Goal: Task Accomplishment & Management: Use online tool/utility

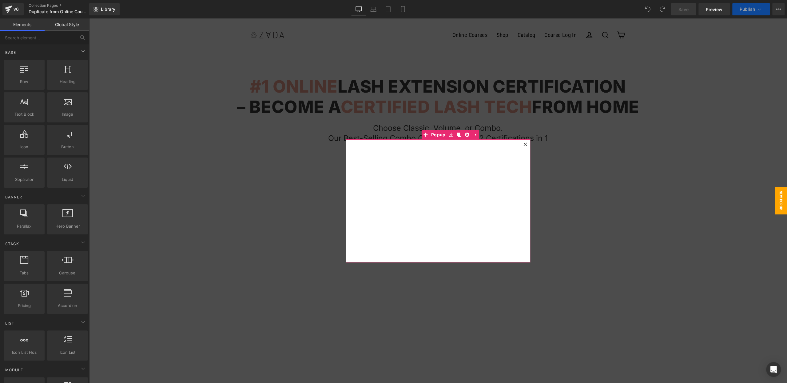
click at [526, 144] on icon at bounding box center [526, 144] width 4 height 4
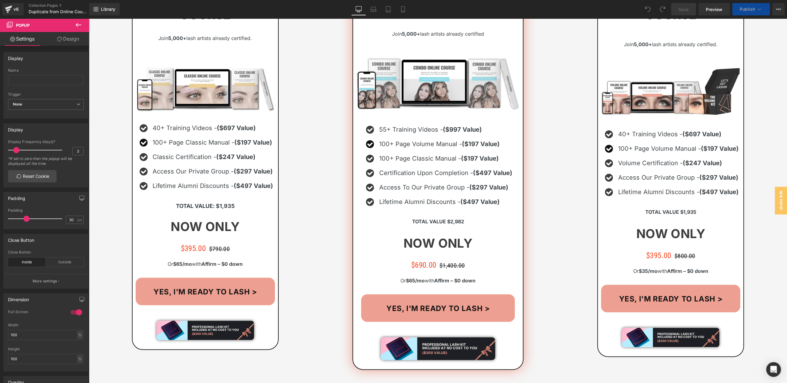
scroll to position [668, 0]
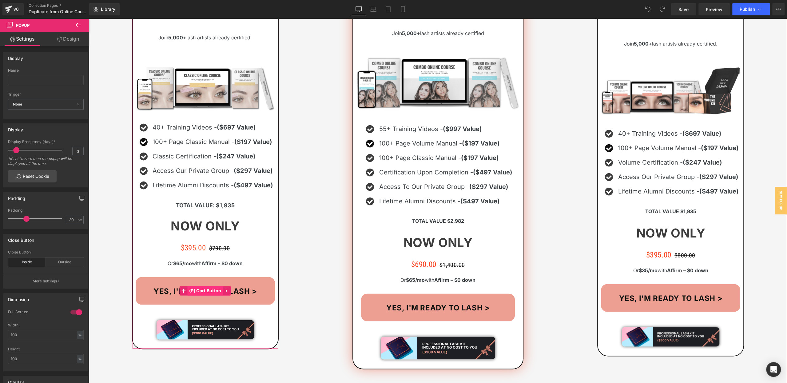
click at [204, 289] on span "(P) Cart Button" at bounding box center [205, 290] width 35 height 9
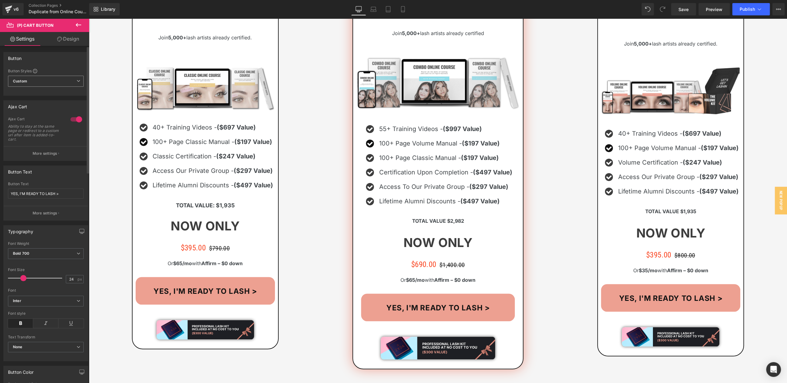
click at [55, 81] on span "Custom Setup Global Style" at bounding box center [46, 81] width 76 height 11
drag, startPoint x: 31, startPoint y: 137, endPoint x: 34, endPoint y: 143, distance: 6.9
type textarea "ter item is added-to-ca"
click at [31, 137] on div "Ability to stay at the same page or redirect to a custom url after item is adde…" at bounding box center [34, 132] width 53 height 17
click at [42, 156] on p "More settings" at bounding box center [45, 154] width 25 height 6
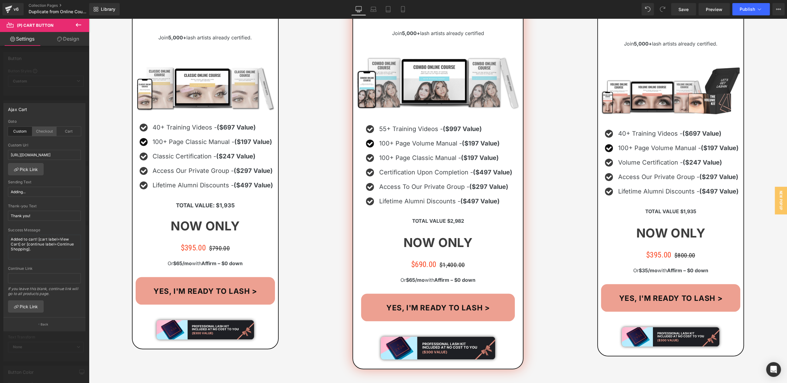
click at [49, 134] on div "Checkout" at bounding box center [44, 131] width 24 height 9
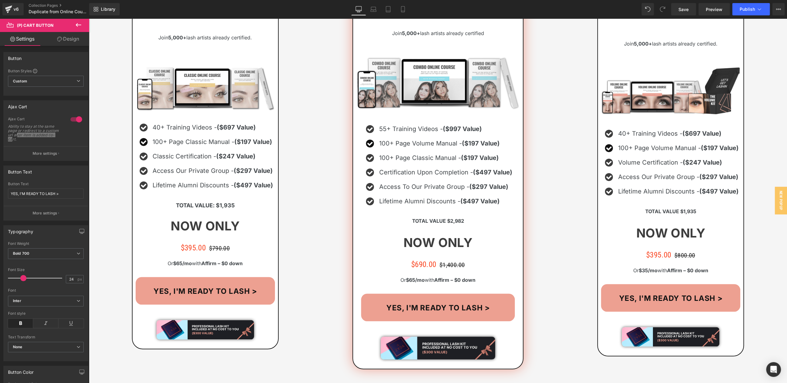
click at [202, 293] on span "(P) Cart Button" at bounding box center [205, 290] width 35 height 9
drag, startPoint x: 66, startPoint y: 41, endPoint x: 52, endPoint y: 85, distance: 46.0
click at [66, 42] on link "Design" at bounding box center [68, 39] width 45 height 14
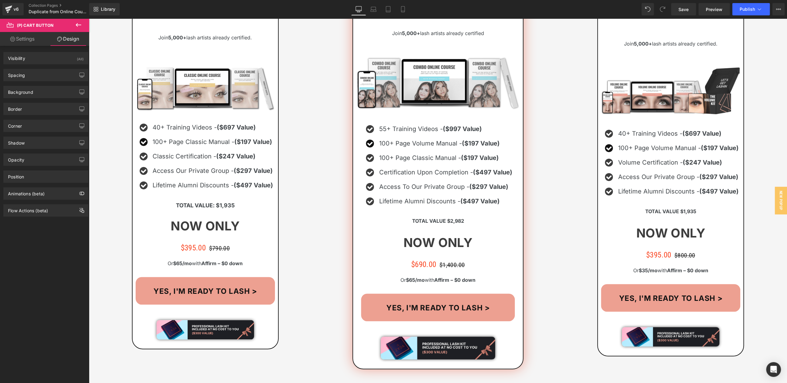
click at [18, 35] on link "Settings" at bounding box center [22, 39] width 45 height 14
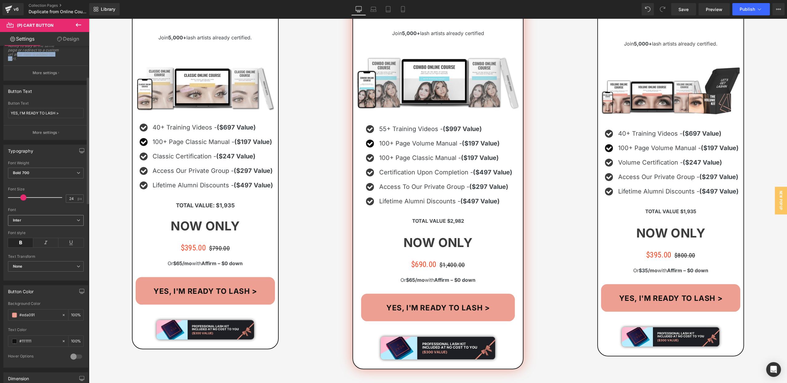
scroll to position [121, 0]
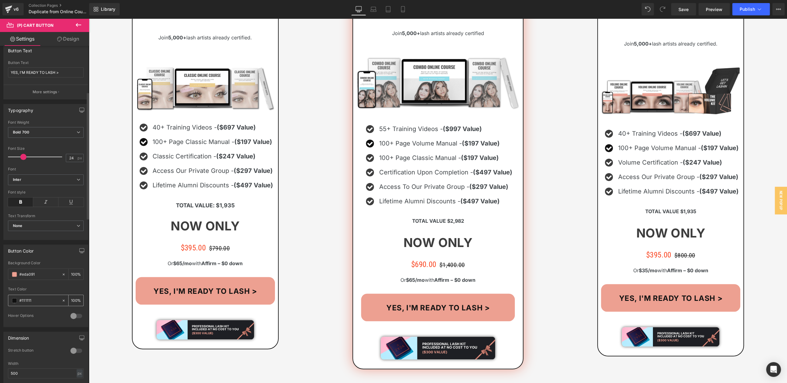
click at [30, 300] on input "#111111" at bounding box center [38, 300] width 39 height 7
type input "#ffffff"
drag, startPoint x: 439, startPoint y: 305, endPoint x: 374, endPoint y: 277, distance: 70.8
click at [439, 305] on span "(P) Cart Button" at bounding box center [438, 307] width 35 height 9
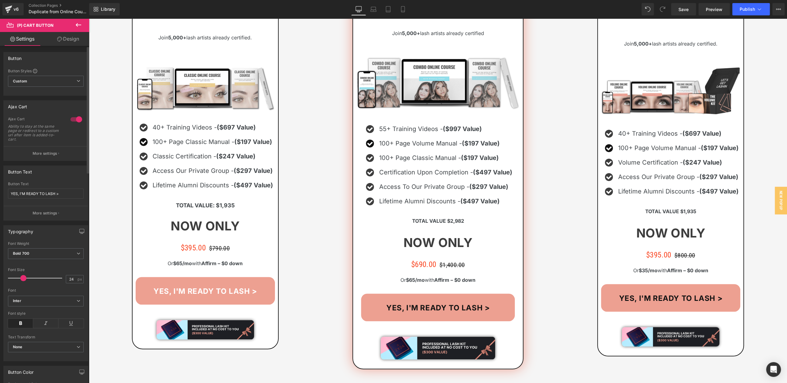
click at [41, 156] on button "More settings" at bounding box center [46, 153] width 84 height 14
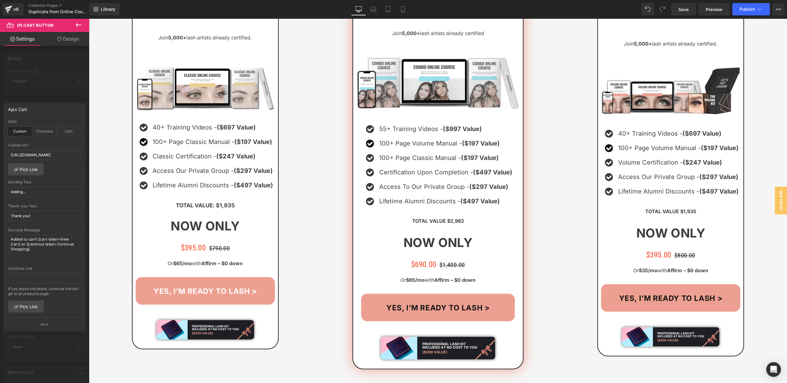
drag, startPoint x: 46, startPoint y: 131, endPoint x: 50, endPoint y: 168, distance: 37.7
click at [46, 131] on div "Checkout" at bounding box center [44, 131] width 24 height 9
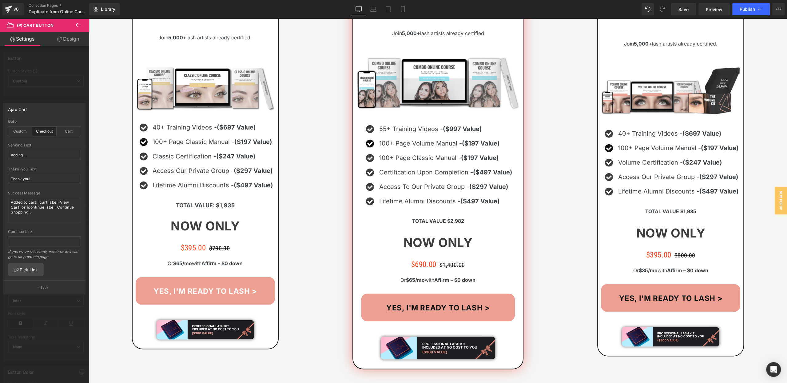
click at [45, 286] on p "Back" at bounding box center [45, 287] width 8 height 5
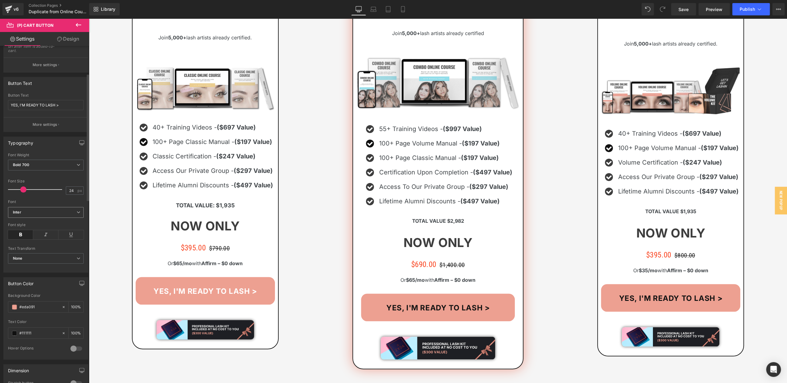
scroll to position [92, 0]
click at [32, 327] on input "#111111" at bounding box center [38, 330] width 39 height 7
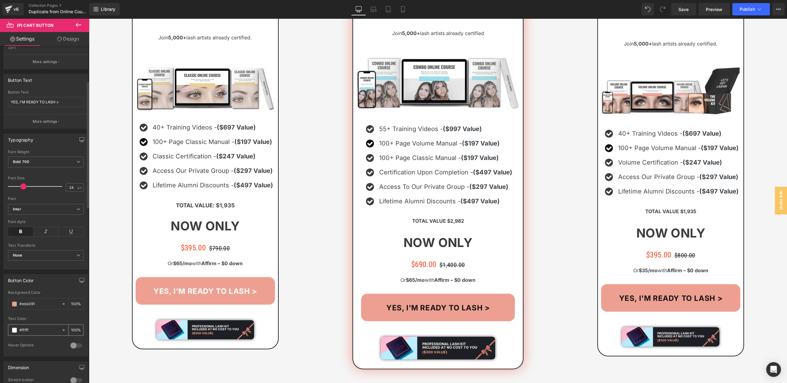
type input "#ffffff"
click at [638, 296] on span "YES, I'M READY TO LASH >" at bounding box center [670, 298] width 103 height 9
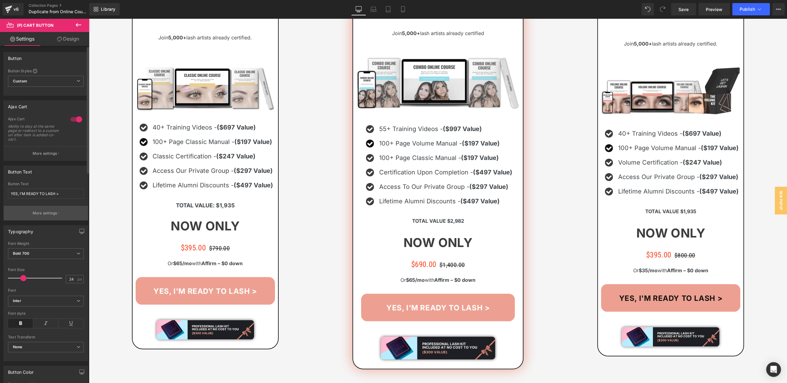
click at [35, 210] on p "More settings" at bounding box center [45, 213] width 25 height 6
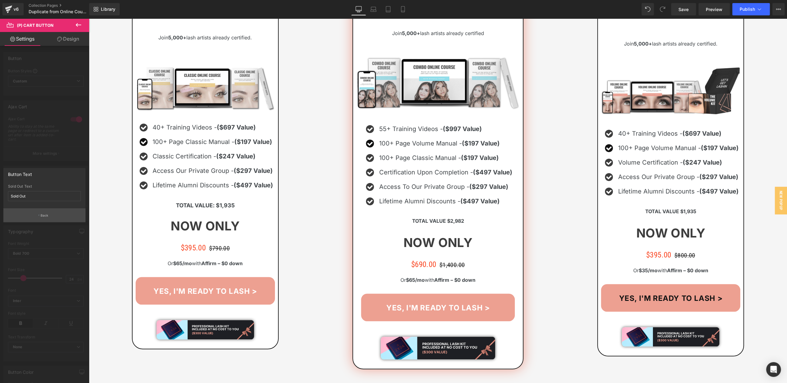
click at [36, 213] on button "Back" at bounding box center [44, 215] width 82 height 14
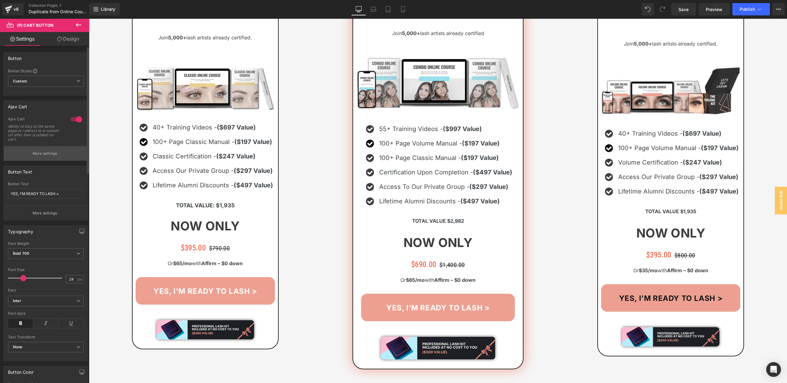
click at [38, 152] on p "More settings" at bounding box center [45, 154] width 25 height 6
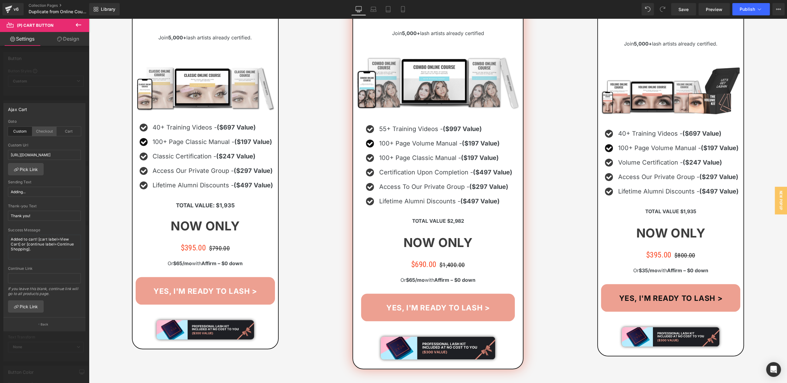
click at [43, 134] on div "Checkout" at bounding box center [44, 131] width 24 height 9
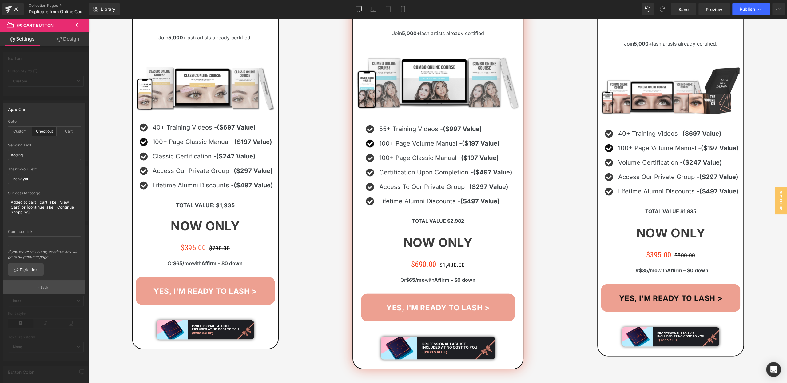
click at [39, 286] on icon "button" at bounding box center [38, 287] width 1 height 3
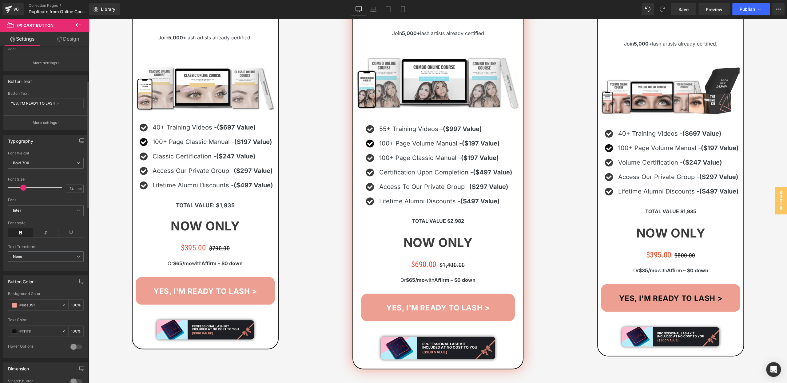
scroll to position [91, 0]
click at [29, 327] on input "#111111" at bounding box center [38, 330] width 39 height 7
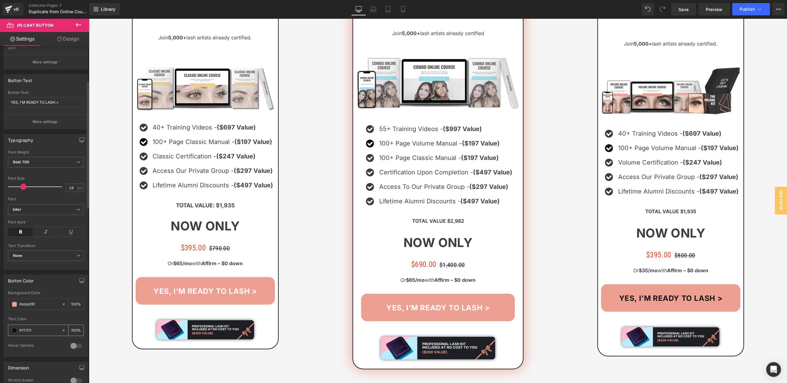
click at [30, 328] on input "#111111" at bounding box center [38, 330] width 39 height 7
type input "#ffffff"
click at [682, 10] on span "Save" at bounding box center [684, 9] width 10 height 6
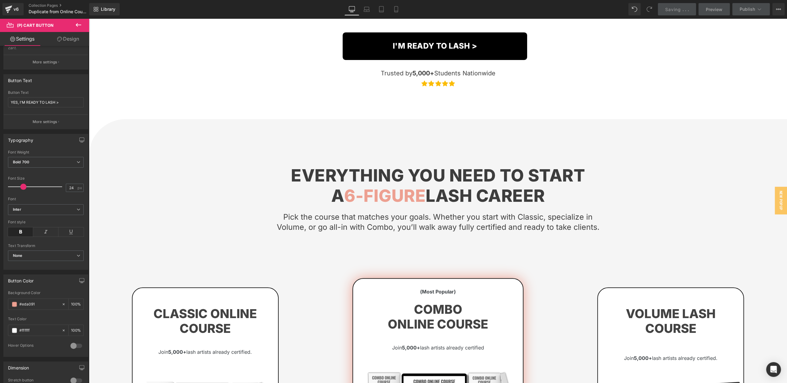
scroll to position [350, 0]
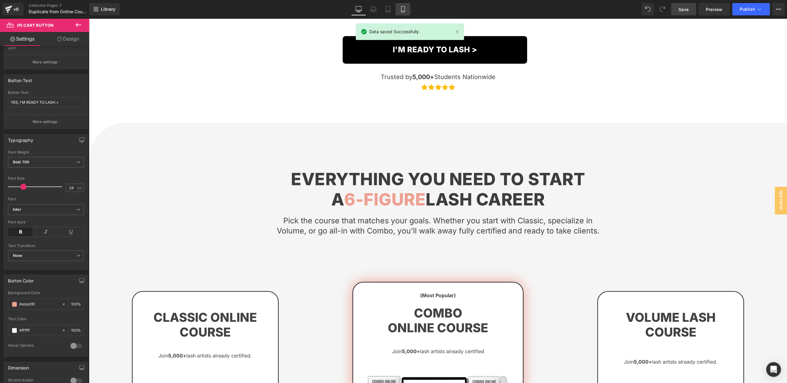
click at [406, 11] on icon at bounding box center [403, 9] width 6 height 6
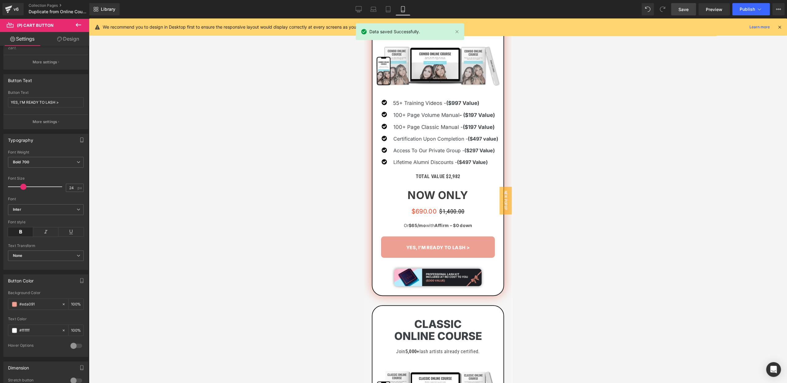
scroll to position [427, 0]
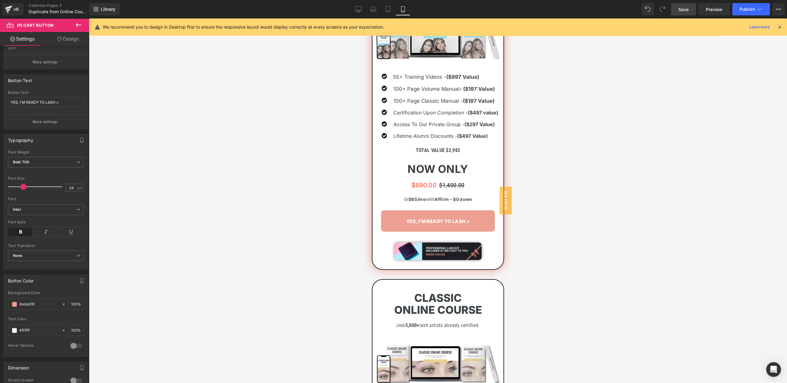
click at [440, 218] on div "YES, I'M READY TO LASH > (P) Cart Button" at bounding box center [438, 221] width 125 height 22
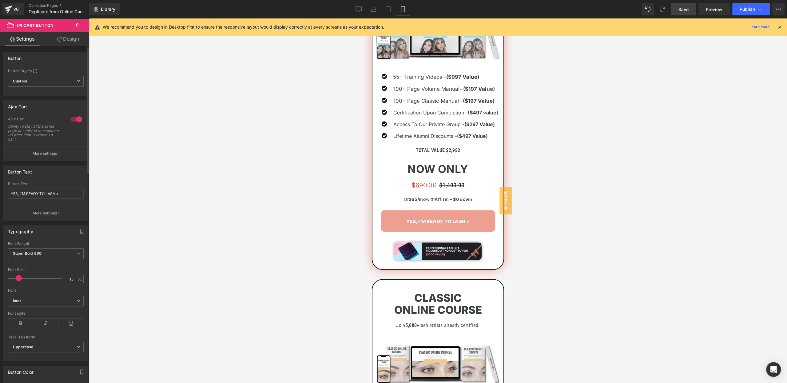
click at [36, 153] on p "More settings" at bounding box center [45, 154] width 25 height 6
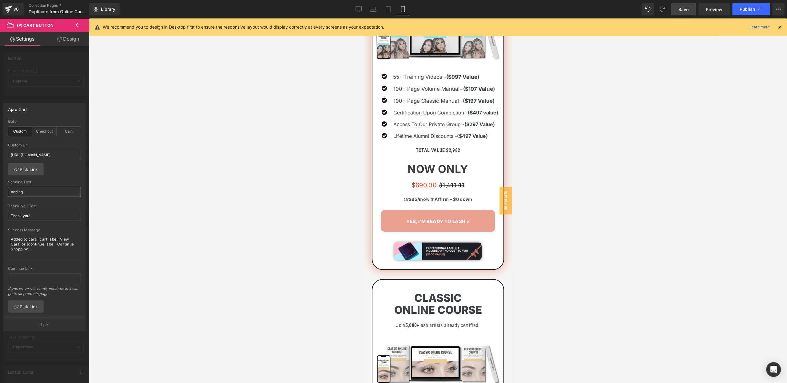
drag, startPoint x: 40, startPoint y: 132, endPoint x: 66, endPoint y: 151, distance: 31.9
click at [40, 132] on div "Checkout" at bounding box center [44, 131] width 24 height 9
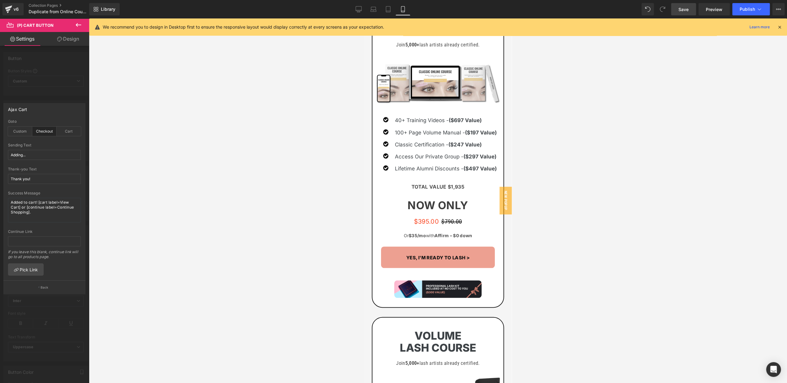
scroll to position [708, 0]
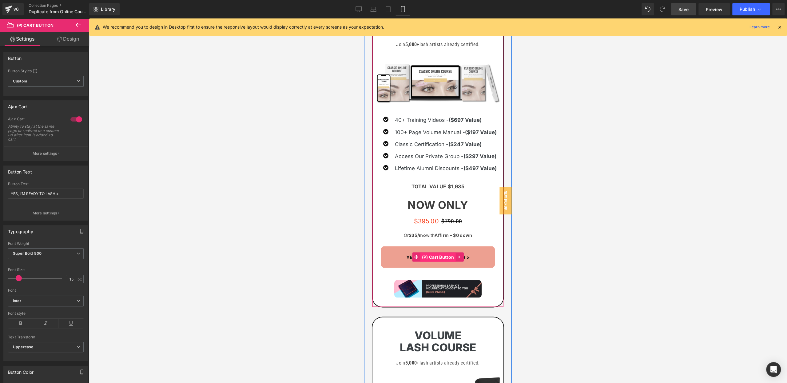
click at [437, 255] on span "(P) Cart Button" at bounding box center [438, 257] width 35 height 9
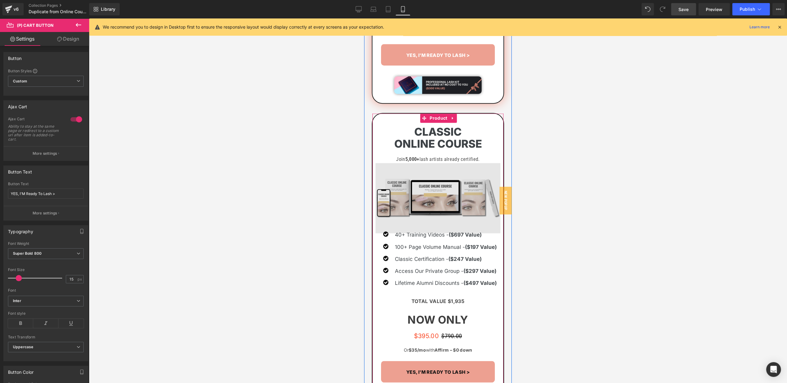
scroll to position [705, 0]
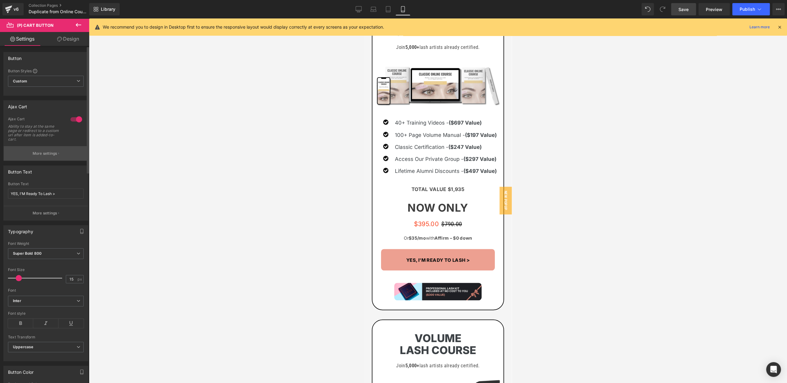
click at [40, 151] on p "More settings" at bounding box center [45, 154] width 25 height 6
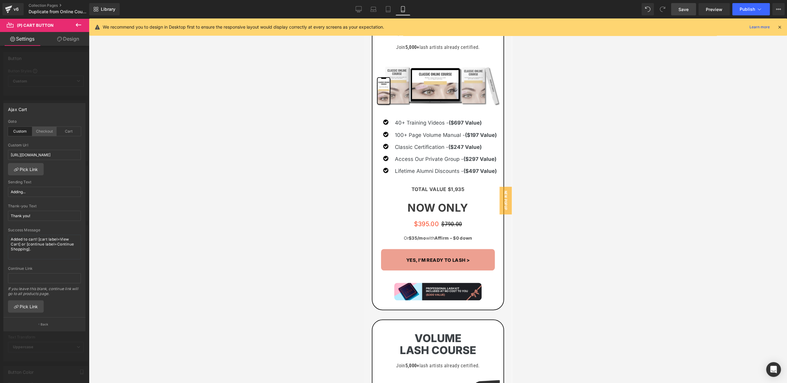
click at [41, 128] on div "Checkout" at bounding box center [44, 131] width 24 height 9
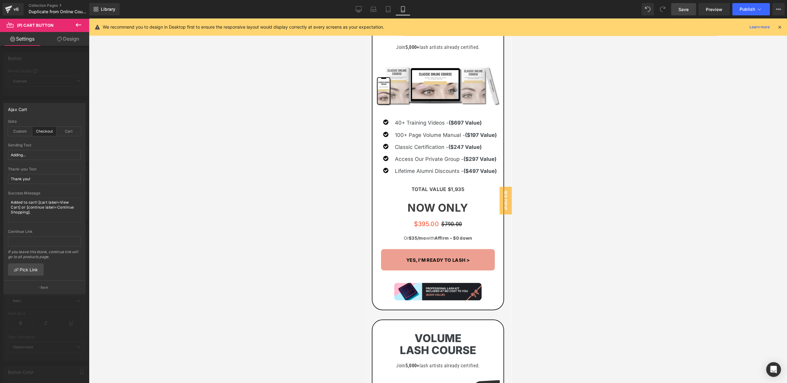
click at [44, 283] on button "Back" at bounding box center [44, 287] width 82 height 14
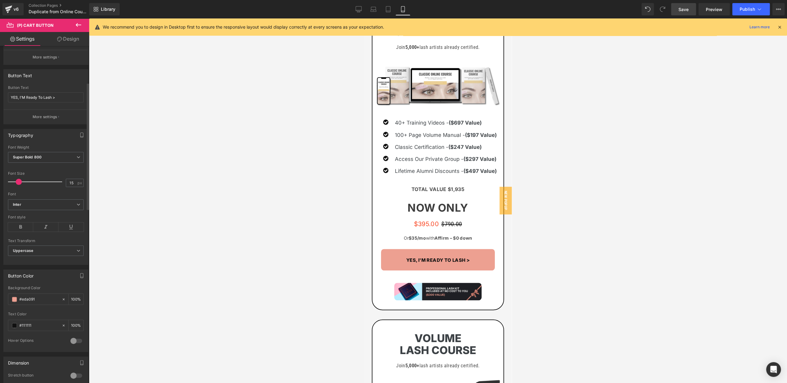
scroll to position [155, 0]
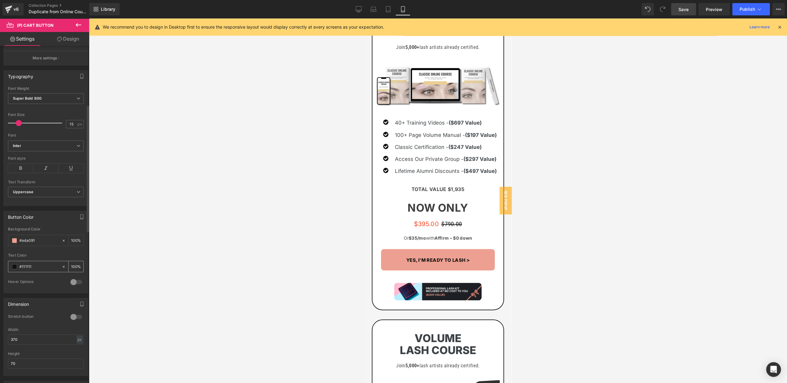
click at [25, 264] on input "#111111" at bounding box center [38, 266] width 39 height 7
type input "#ffffff"
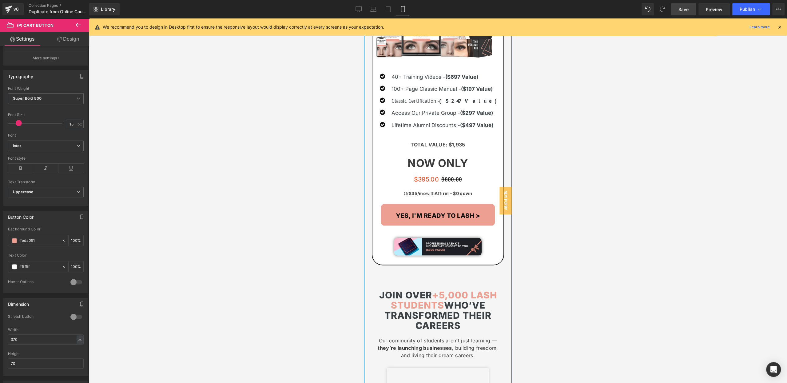
click at [442, 219] on div "YES, I'M READY TO LASH > (P) Cart Button" at bounding box center [438, 215] width 125 height 22
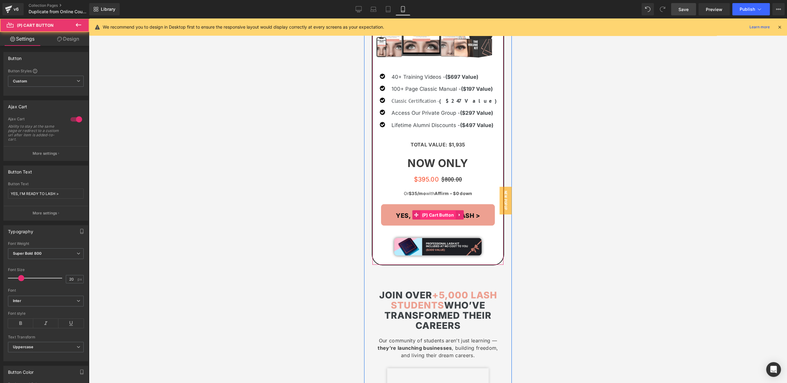
scroll to position [1071, 0]
click at [442, 214] on span "(P) Cart Button" at bounding box center [438, 214] width 35 height 9
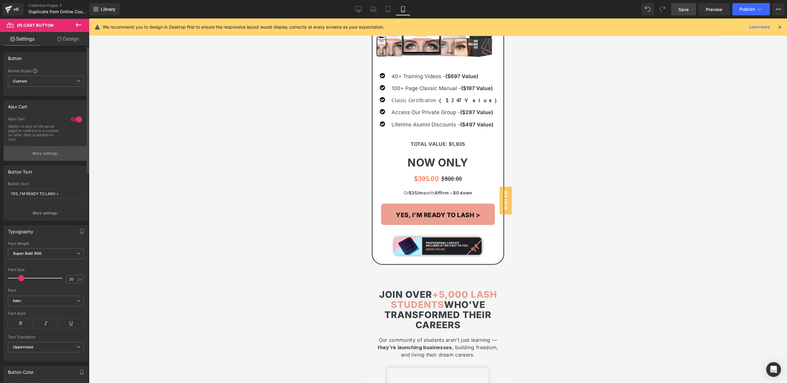
click at [46, 151] on p "More settings" at bounding box center [45, 154] width 25 height 6
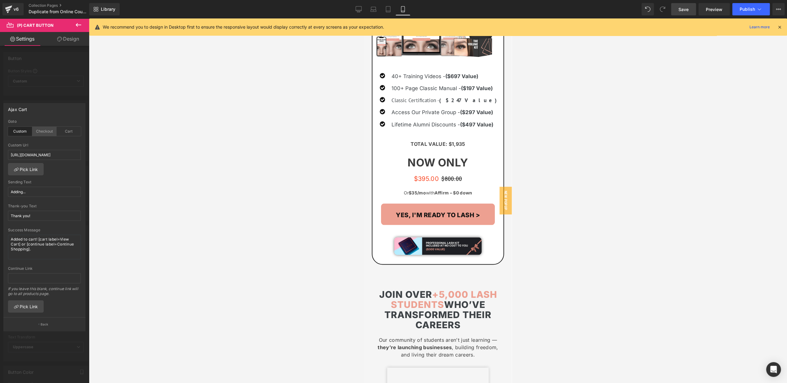
click at [48, 130] on div "Checkout" at bounding box center [44, 131] width 24 height 9
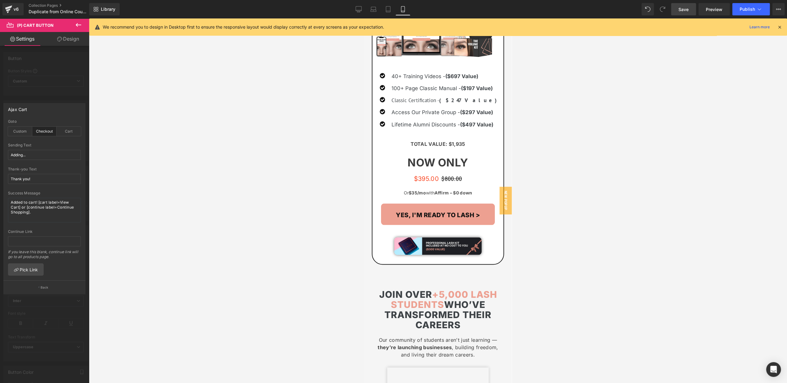
click at [31, 285] on button "Back" at bounding box center [44, 287] width 82 height 14
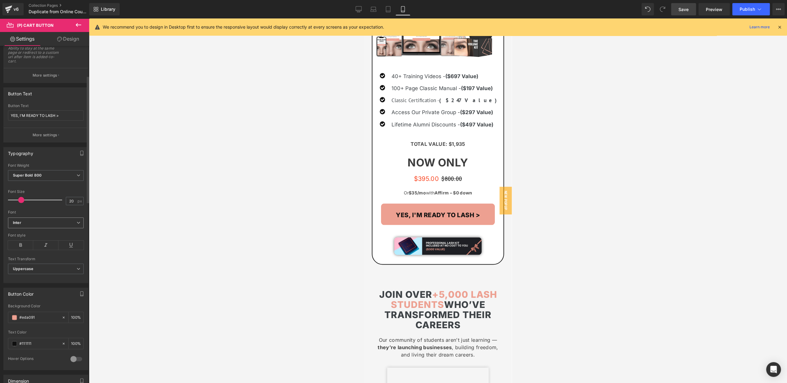
scroll to position [109, 0]
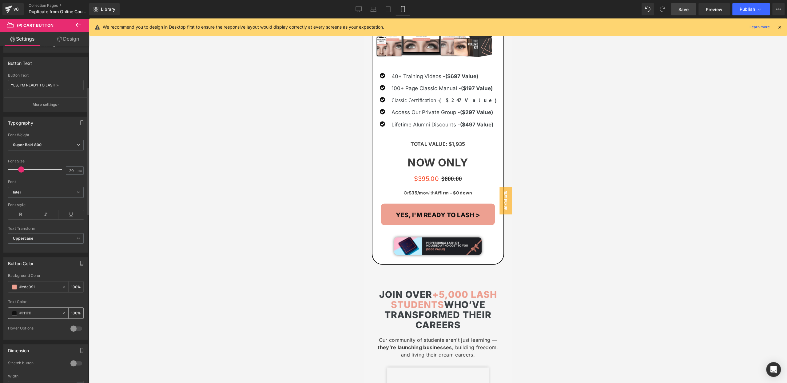
click at [27, 312] on input "#111111" at bounding box center [38, 313] width 39 height 7
type input "#ffffff"
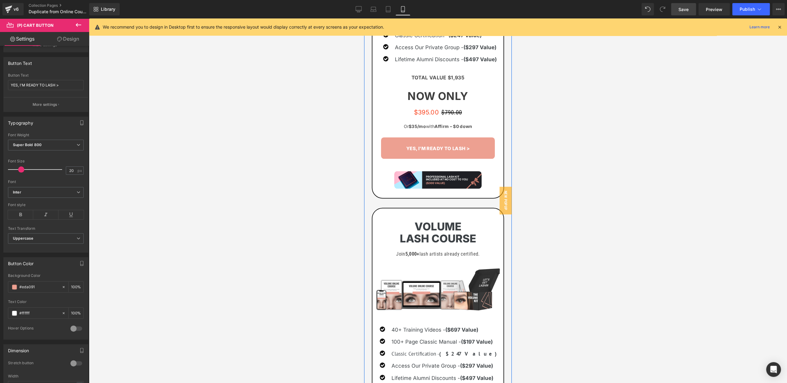
scroll to position [815, 0]
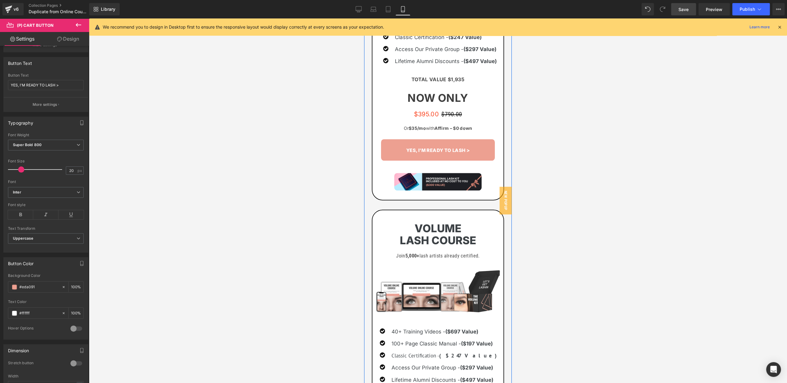
click at [429, 151] on div "YES, I'M Ready To Lash > (P) Cart Button" at bounding box center [438, 150] width 125 height 22
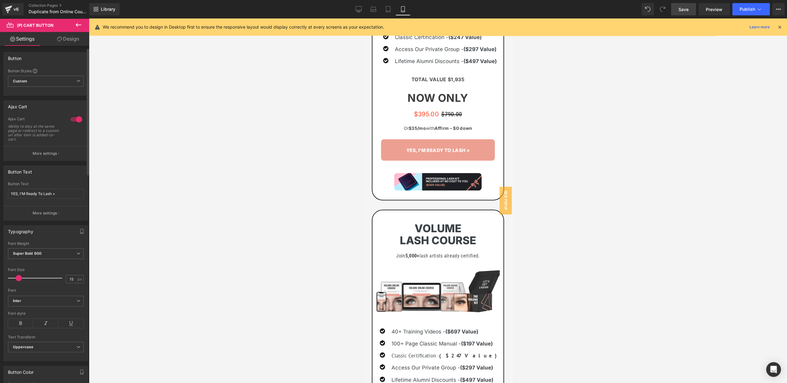
scroll to position [9, 0]
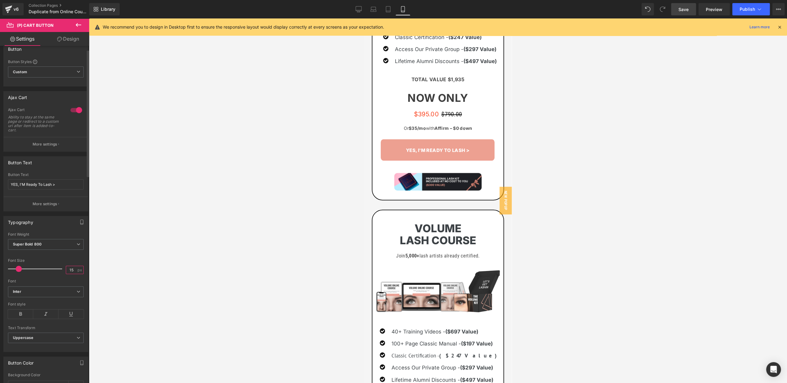
click at [70, 268] on input "15" at bounding box center [71, 270] width 11 height 8
click at [69, 269] on input "15" at bounding box center [71, 270] width 11 height 8
type input "20"
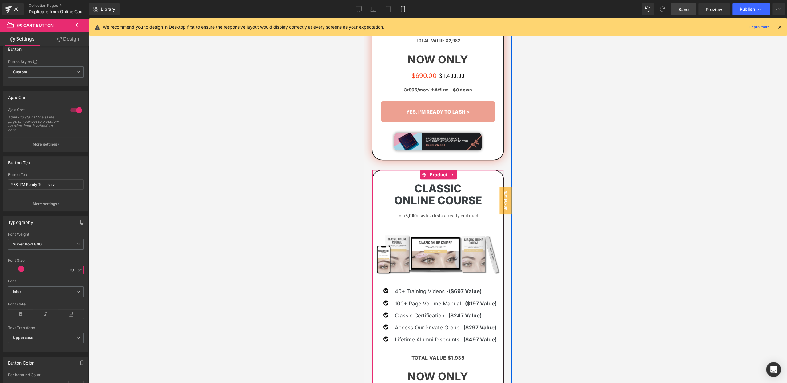
scroll to position [533, 0]
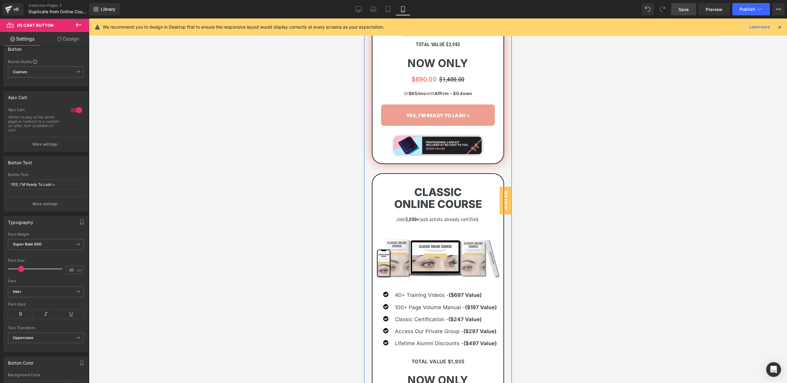
click at [440, 114] on div "YES, I'M READY TO LASH > (P) Cart Button" at bounding box center [438, 115] width 125 height 22
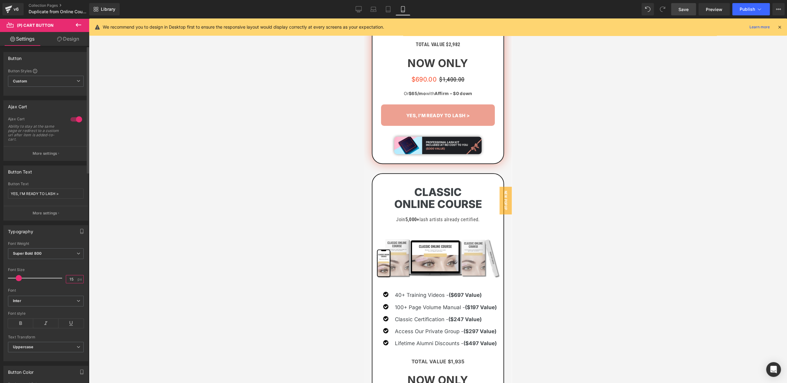
click at [69, 277] on input "15" at bounding box center [71, 279] width 11 height 8
type input "20"
click at [690, 10] on link "Save" at bounding box center [683, 9] width 25 height 12
click at [757, 6] on icon at bounding box center [760, 9] width 6 height 6
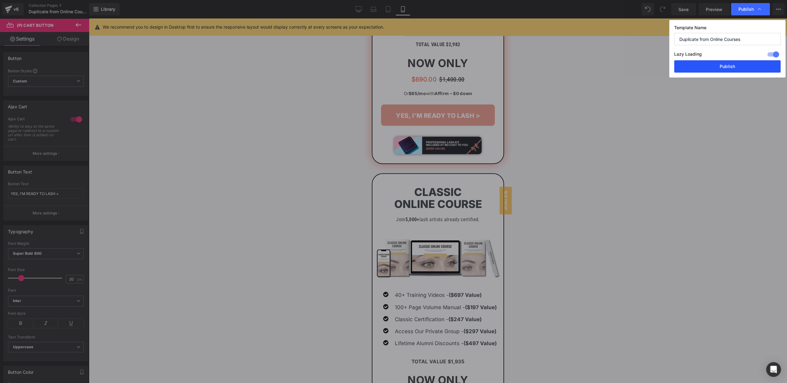
click at [727, 65] on button "Publish" at bounding box center [727, 66] width 106 height 12
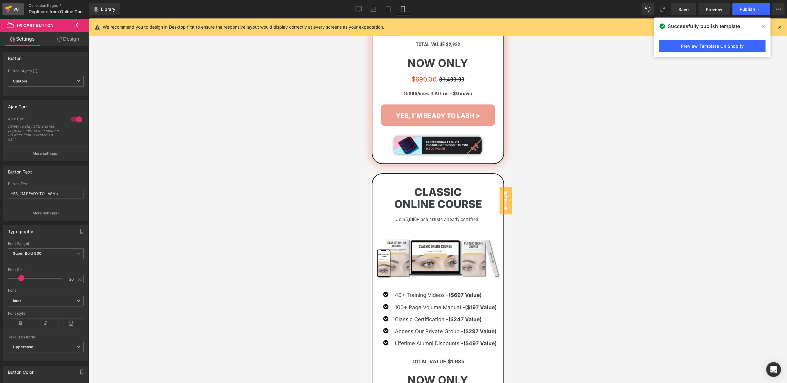
click at [14, 7] on div "v6" at bounding box center [16, 9] width 8 height 8
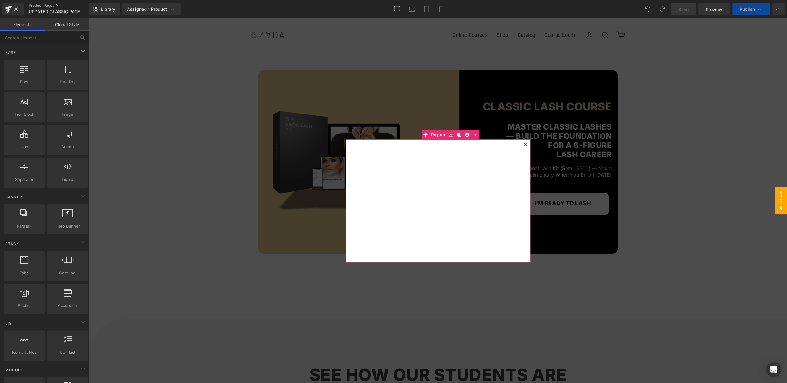
click at [524, 143] on icon at bounding box center [525, 143] width 3 height 3
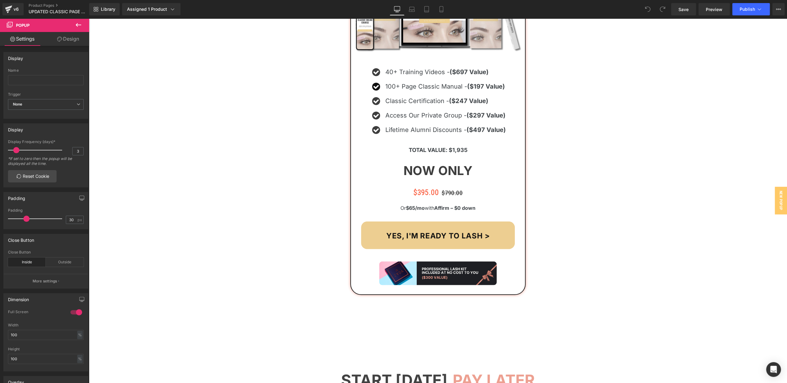
scroll to position [6465, 0]
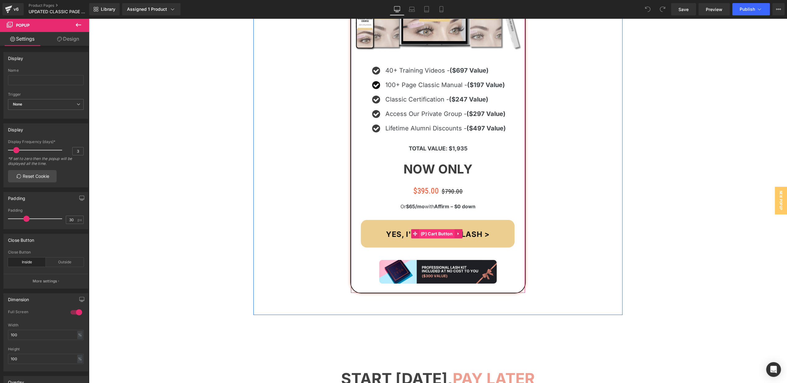
click at [440, 229] on span "(P) Cart Button" at bounding box center [436, 233] width 35 height 9
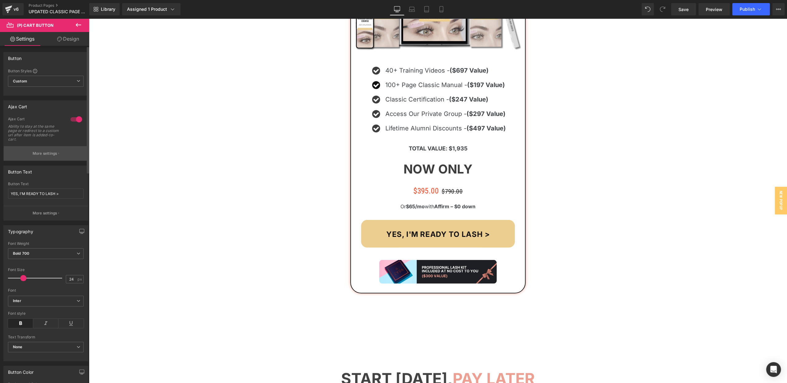
click at [37, 151] on p "More settings" at bounding box center [45, 154] width 25 height 6
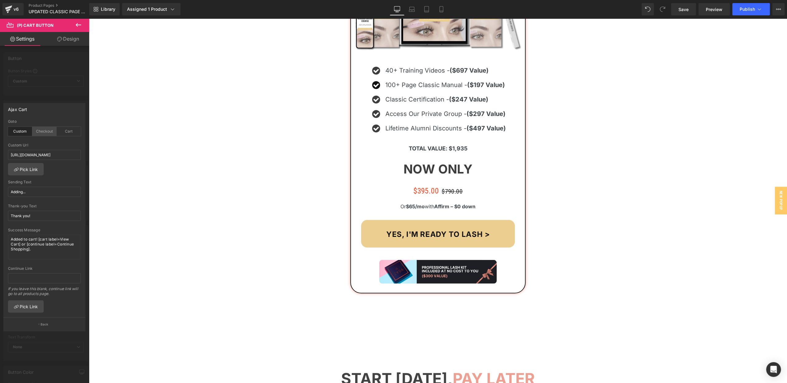
click at [43, 133] on div "Checkout" at bounding box center [44, 131] width 24 height 9
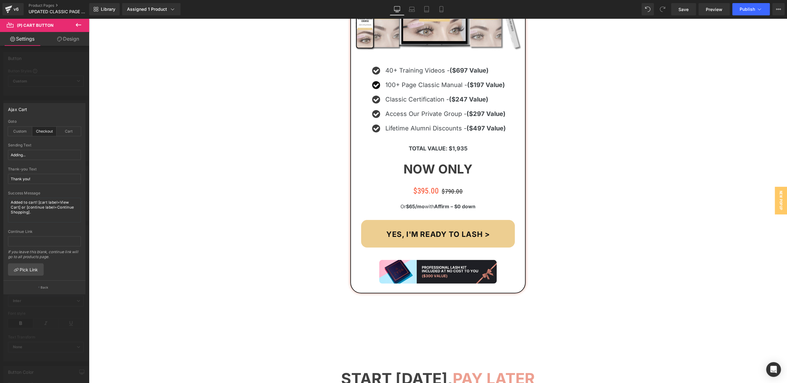
click at [41, 285] on p "Back" at bounding box center [45, 287] width 8 height 5
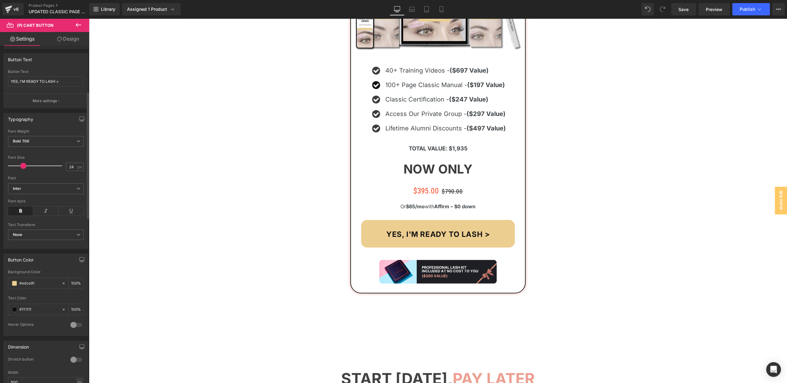
scroll to position [120, 0]
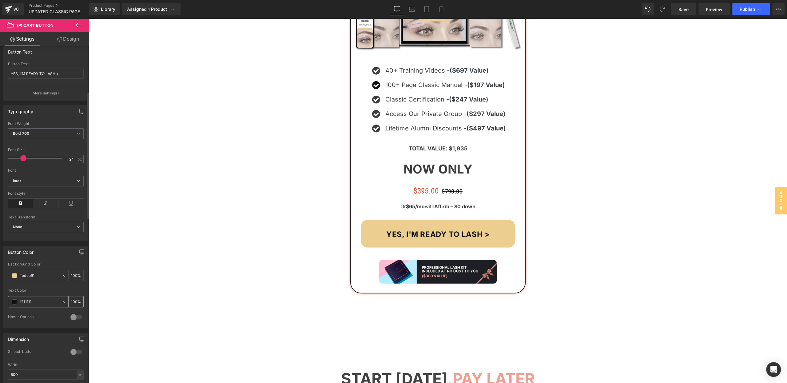
click at [26, 298] on input "#111111" at bounding box center [38, 301] width 39 height 7
type input "#ffffff"
drag, startPoint x: 443, startPoint y: 9, endPoint x: 442, endPoint y: 17, distance: 8.0
click at [443, 9] on icon at bounding box center [441, 9] width 3 height 6
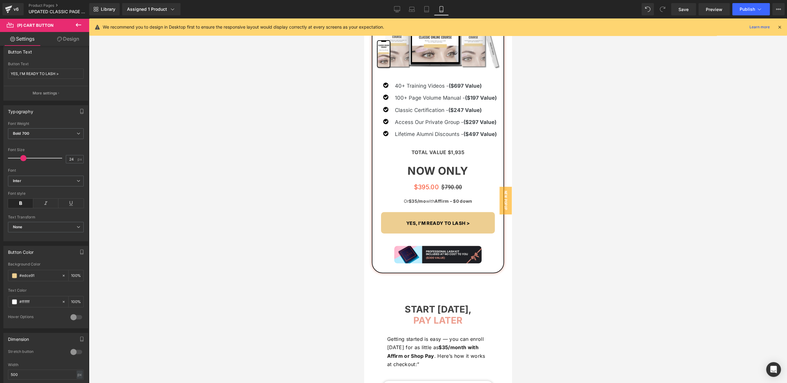
scroll to position [4985, 0]
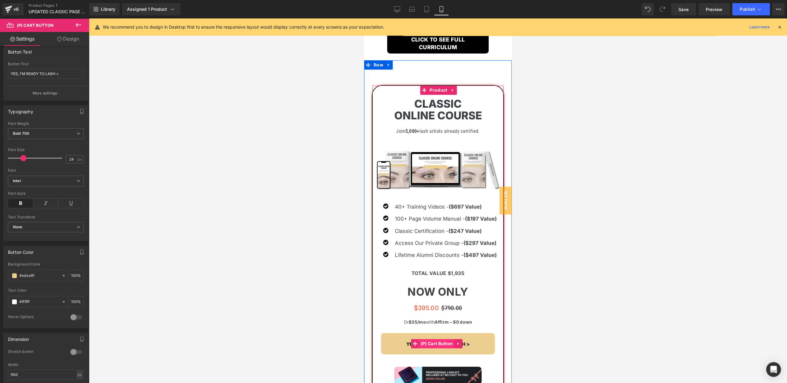
click at [434, 339] on span "(P) Cart Button" at bounding box center [436, 343] width 35 height 9
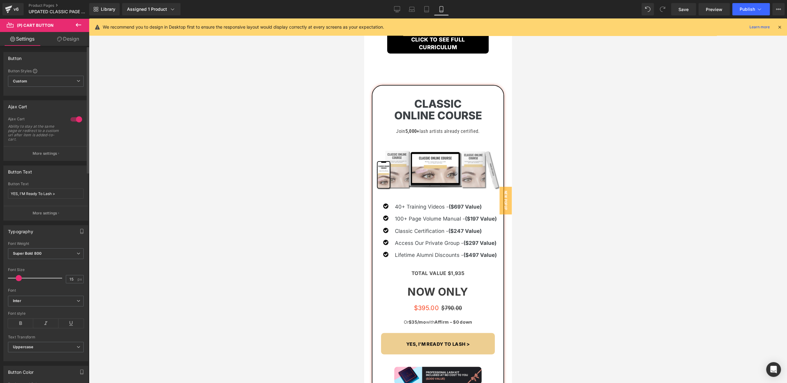
drag, startPoint x: 45, startPoint y: 155, endPoint x: 45, endPoint y: 160, distance: 4.9
click at [45, 155] on p "More settings" at bounding box center [45, 154] width 25 height 6
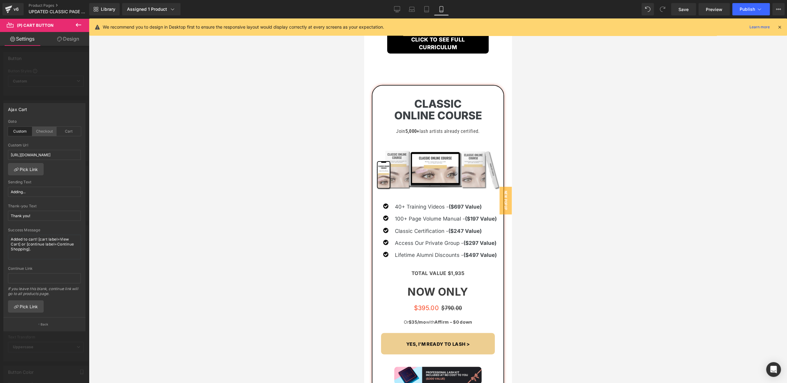
click at [45, 130] on div "Checkout" at bounding box center [44, 131] width 24 height 9
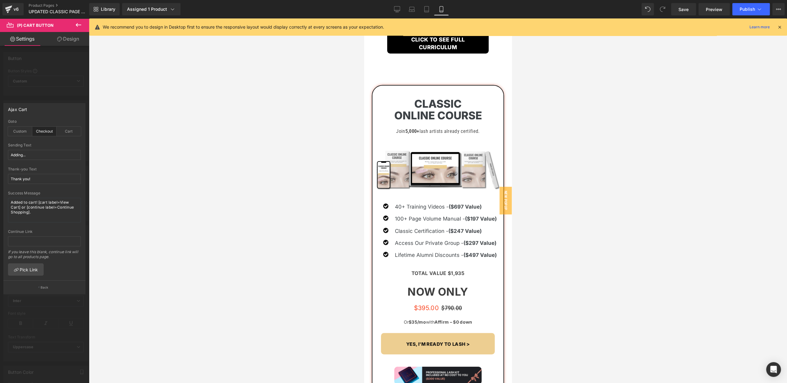
click at [48, 286] on p "Back" at bounding box center [45, 287] width 8 height 5
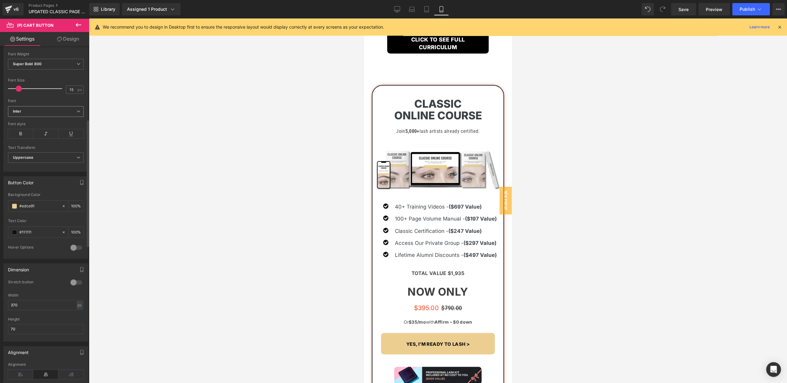
scroll to position [194, 0]
click at [29, 224] on input "#111111" at bounding box center [38, 227] width 39 height 7
type textarea "#"
click at [29, 224] on input "#111111" at bounding box center [38, 227] width 39 height 7
click at [28, 225] on input "#111111" at bounding box center [38, 227] width 39 height 7
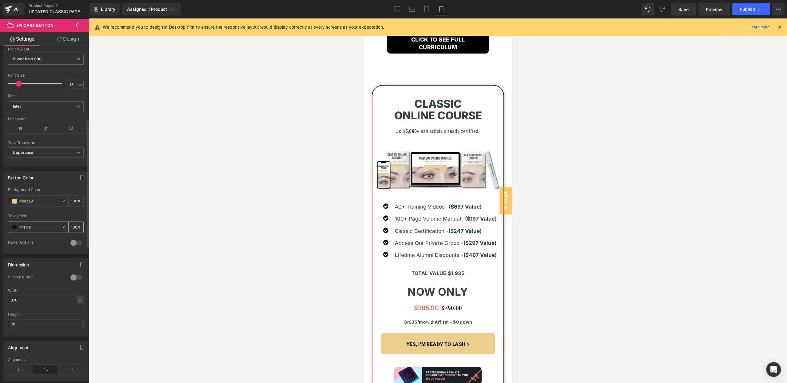
click at [28, 225] on input "#111111" at bounding box center [38, 227] width 39 height 7
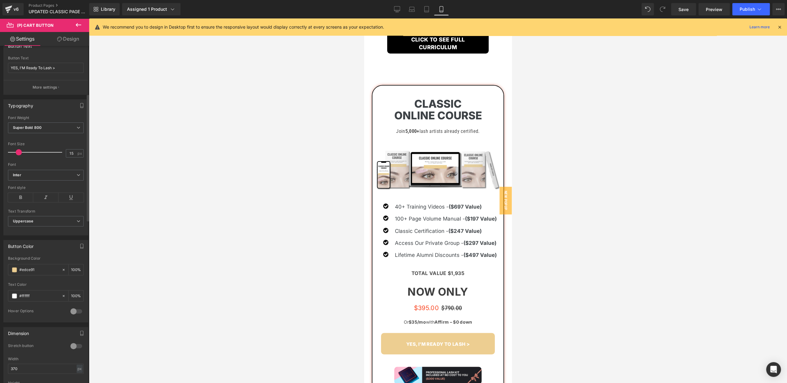
scroll to position [126, 0]
type input "#ffffff"
click at [69, 151] on input "15" at bounding box center [71, 154] width 11 height 8
type input "20"
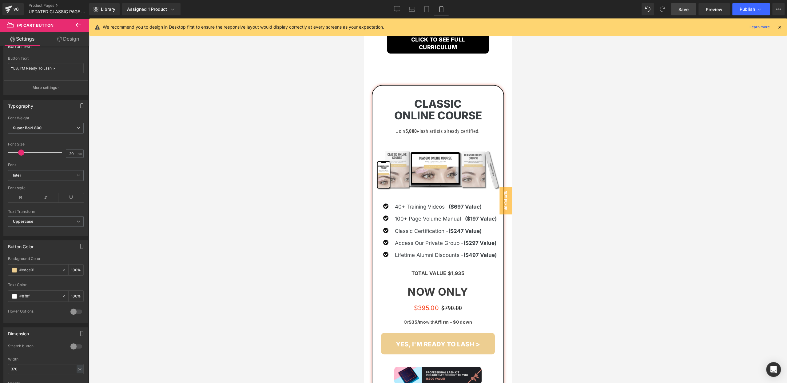
click at [681, 8] on span "Save" at bounding box center [684, 9] width 10 height 6
click at [762, 11] on button "Publish" at bounding box center [752, 9] width 38 height 12
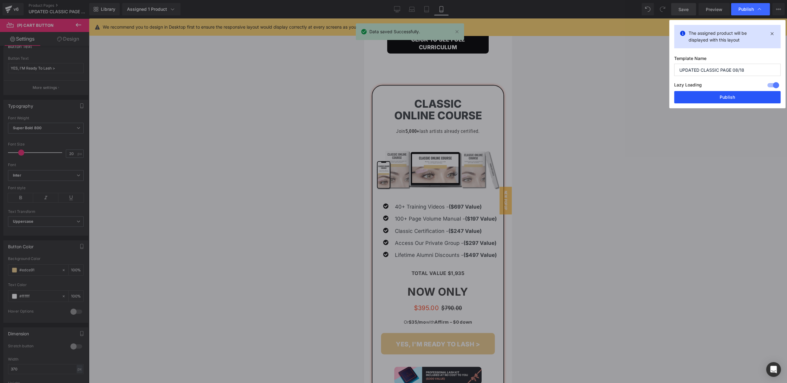
click at [721, 96] on button "Publish" at bounding box center [727, 97] width 106 height 12
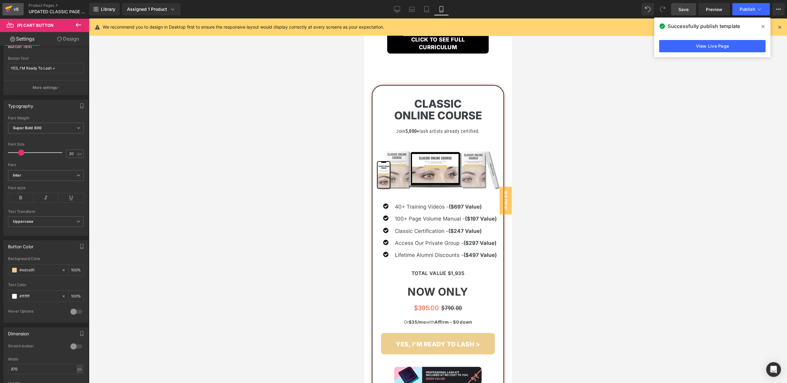
click at [12, 11] on icon at bounding box center [8, 9] width 7 height 15
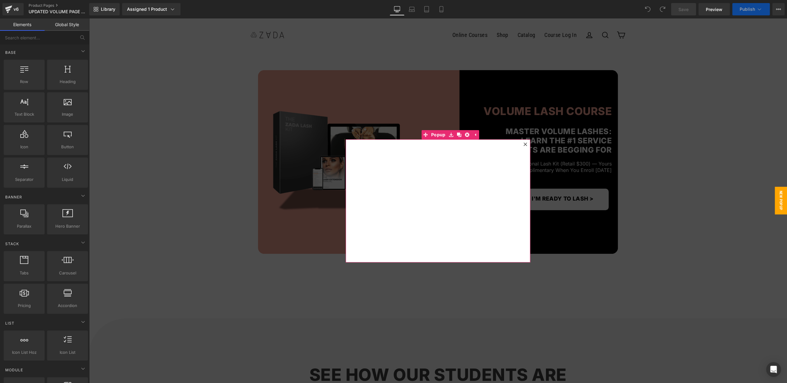
click at [528, 144] on div at bounding box center [525, 144] width 7 height 7
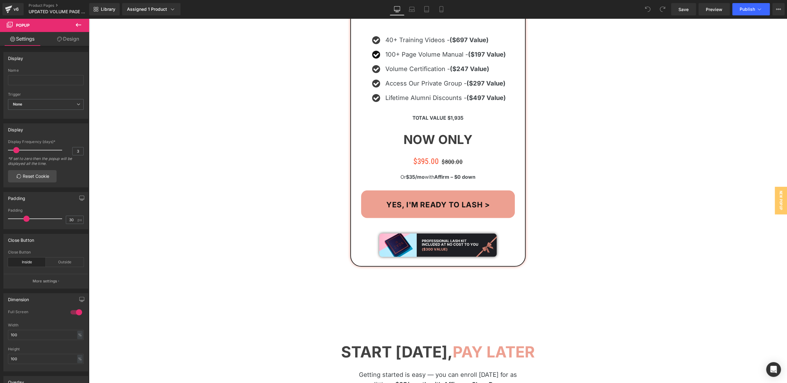
scroll to position [6467, 0]
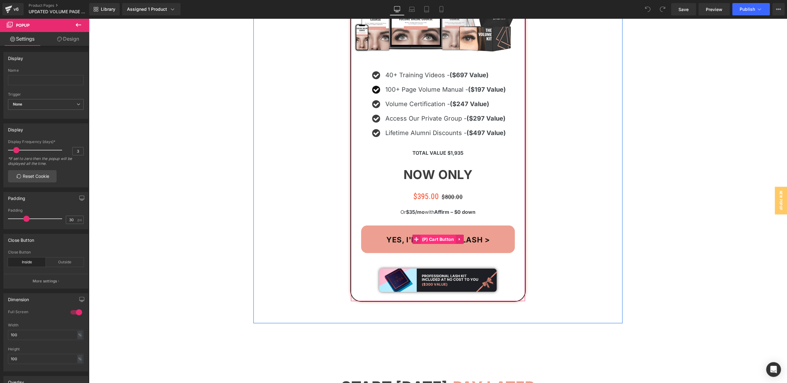
click at [441, 235] on span "(P) Cart Button" at bounding box center [438, 239] width 35 height 9
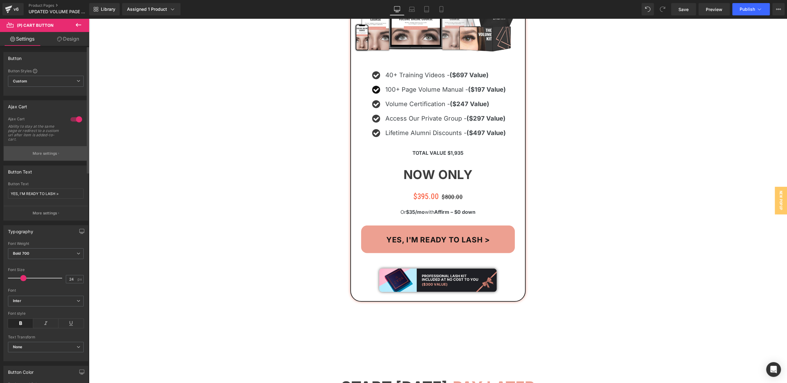
click at [39, 151] on p "More settings" at bounding box center [45, 154] width 25 height 6
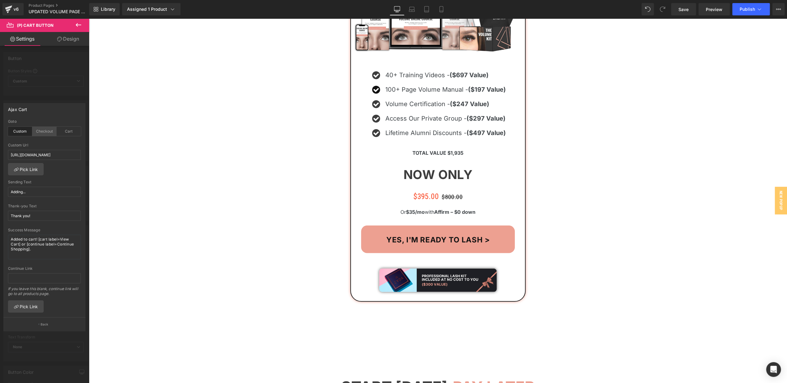
click at [45, 134] on div "Checkout" at bounding box center [44, 131] width 24 height 9
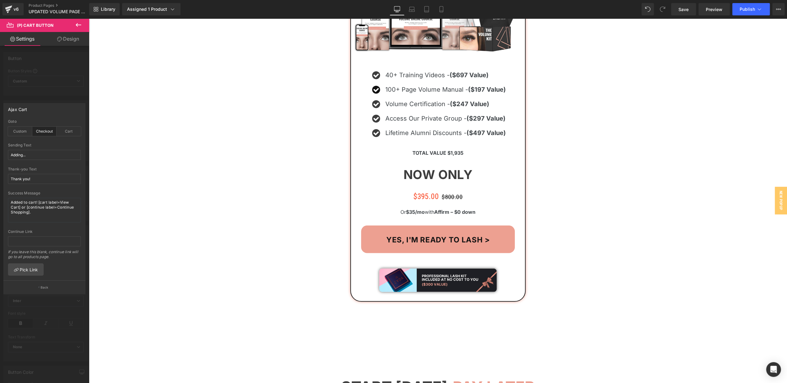
click at [40, 283] on button "Back" at bounding box center [44, 287] width 82 height 14
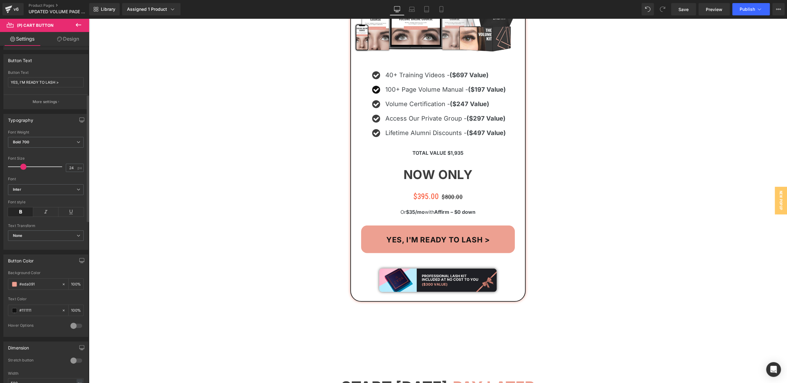
scroll to position [129, 0]
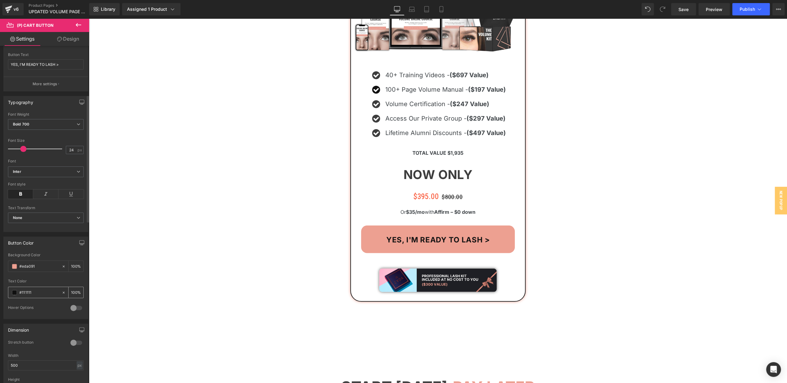
click at [28, 290] on input "#111111" at bounding box center [38, 292] width 39 height 7
type input "#ffffff"
click at [442, 9] on icon at bounding box center [441, 9] width 6 height 6
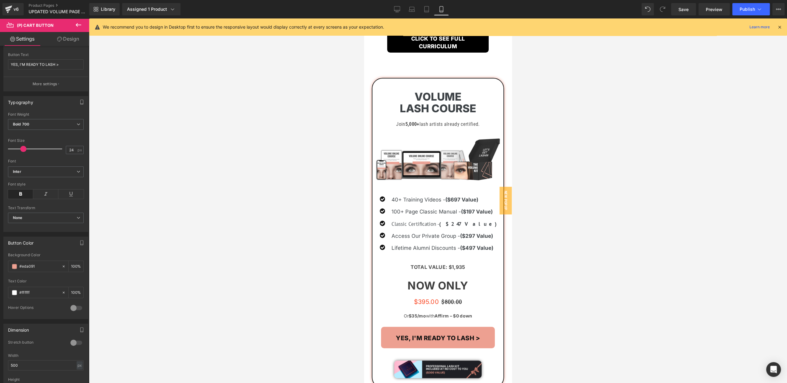
scroll to position [4976, 0]
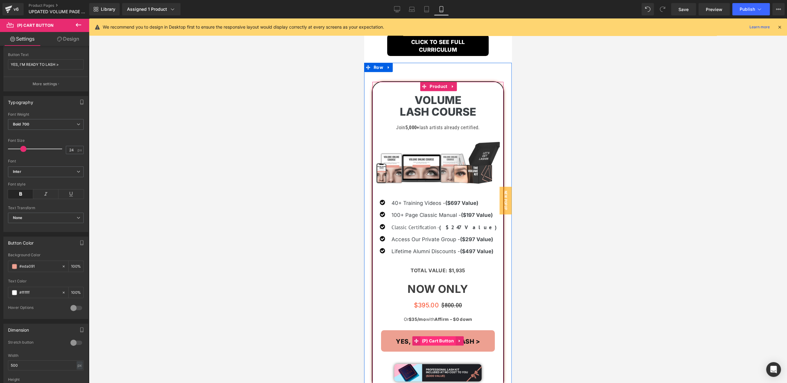
click at [435, 336] on span "(P) Cart Button" at bounding box center [438, 340] width 35 height 9
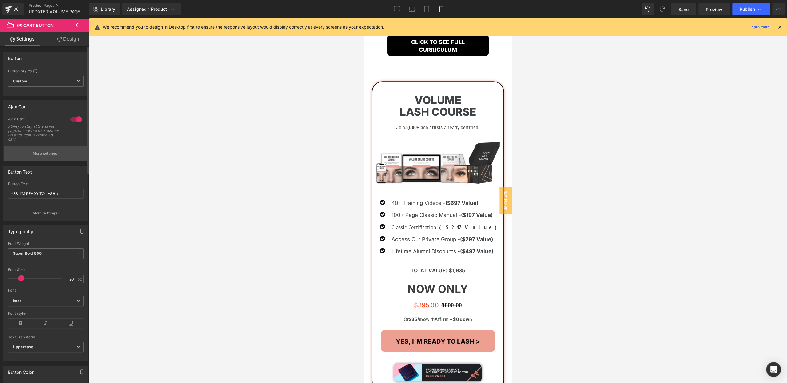
click at [39, 151] on p "More settings" at bounding box center [45, 154] width 25 height 6
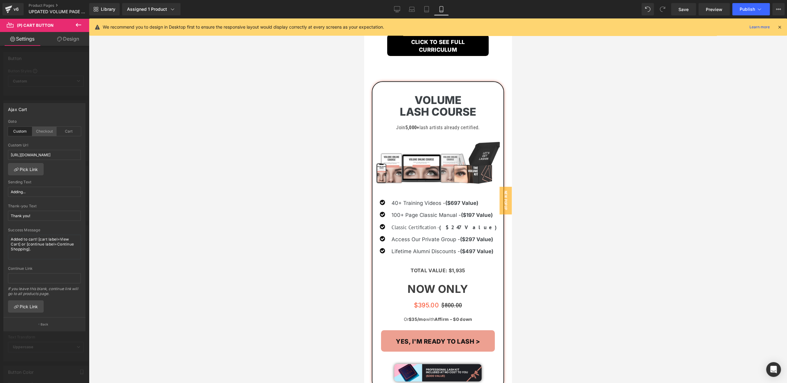
click at [42, 134] on div "Checkout" at bounding box center [44, 131] width 24 height 9
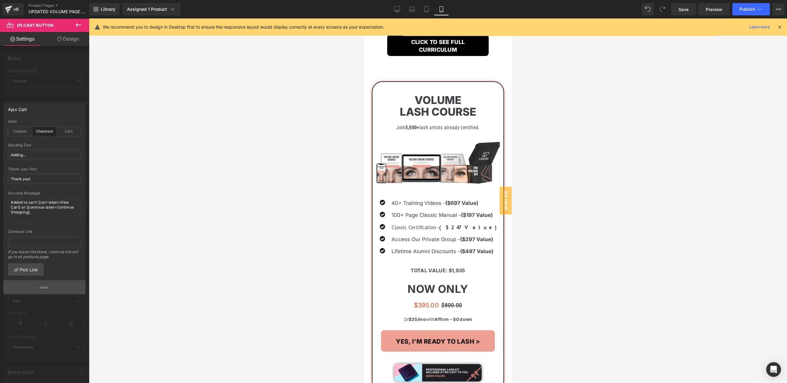
click at [39, 286] on icon "button" at bounding box center [38, 287] width 1 height 3
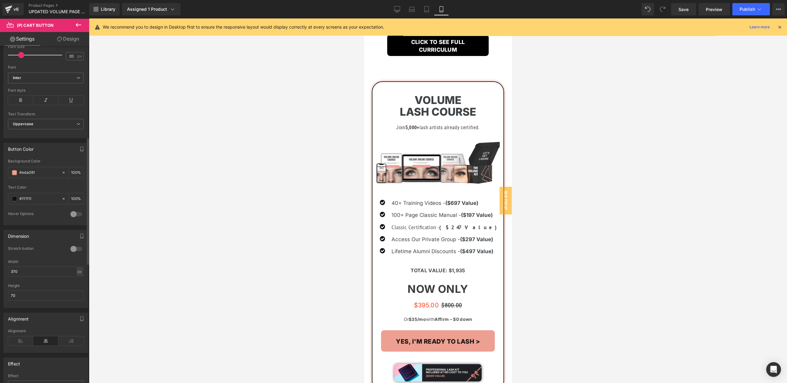
scroll to position [243, 0]
click at [29, 176] on input "#111111" at bounding box center [38, 178] width 39 height 7
type textarea "111111"
click at [29, 176] on input "#111111" at bounding box center [38, 178] width 39 height 7
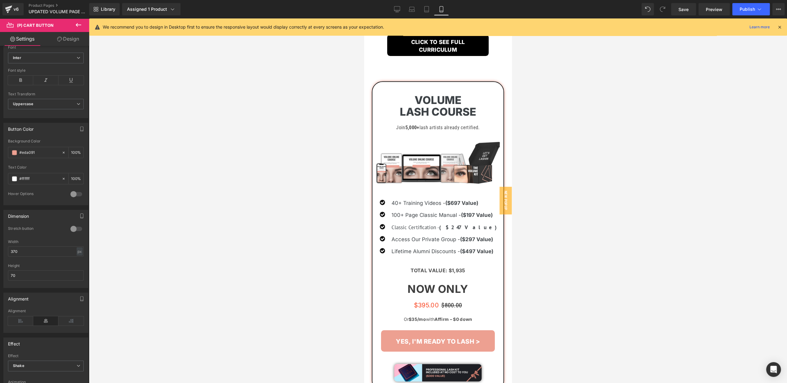
type input "#ffffff"
click at [269, 171] on div at bounding box center [438, 200] width 698 height 365
click at [684, 7] on span "Save" at bounding box center [684, 9] width 10 height 6
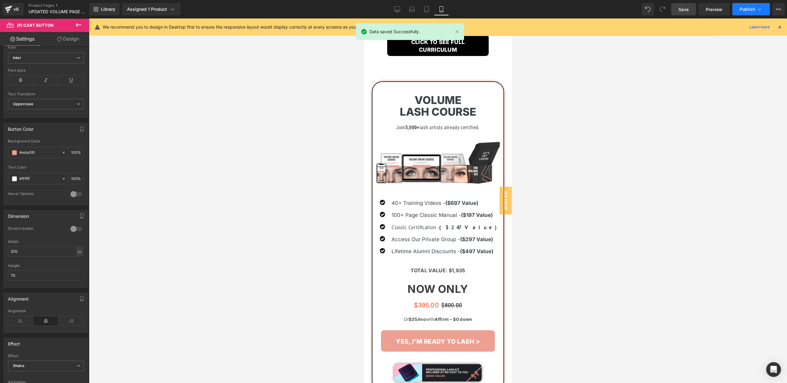
click at [752, 11] on span "Publish" at bounding box center [747, 9] width 15 height 5
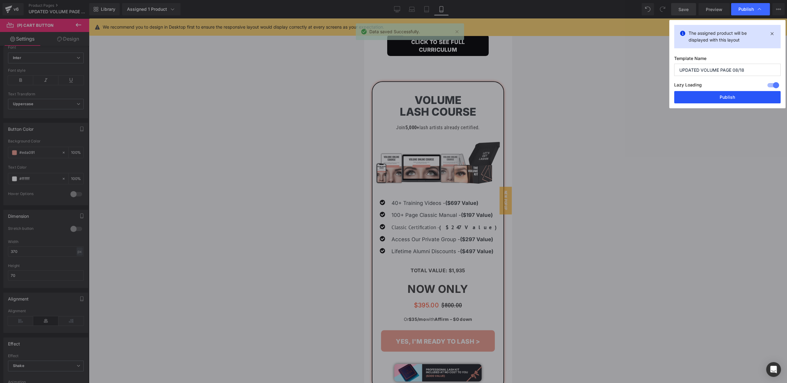
click at [713, 97] on button "Publish" at bounding box center [727, 97] width 106 height 12
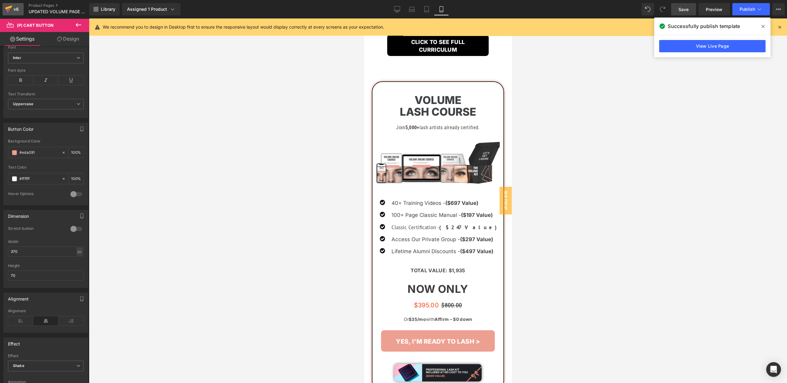
click at [13, 10] on div "v6" at bounding box center [16, 9] width 8 height 8
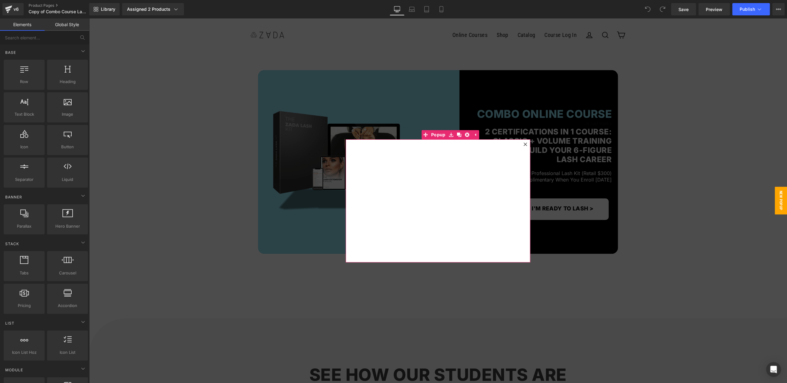
click at [526, 143] on icon at bounding box center [525, 143] width 3 height 3
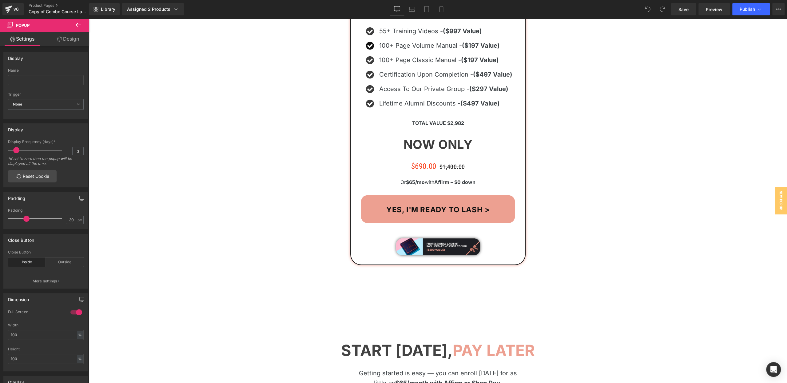
scroll to position [6514, 0]
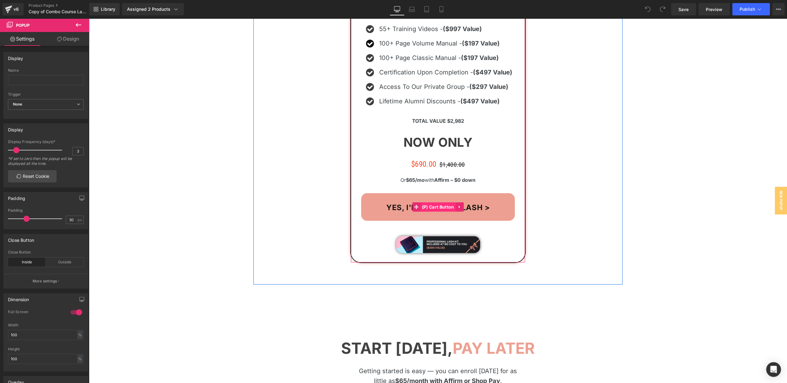
click at [437, 202] on span "(P) Cart Button" at bounding box center [438, 206] width 35 height 9
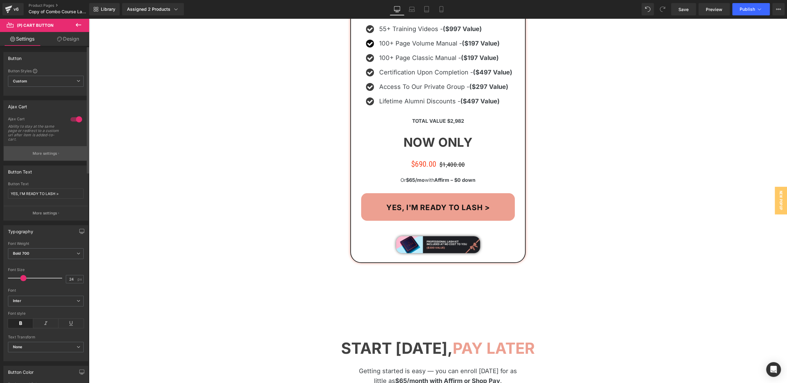
click at [45, 154] on p "More settings" at bounding box center [45, 154] width 25 height 6
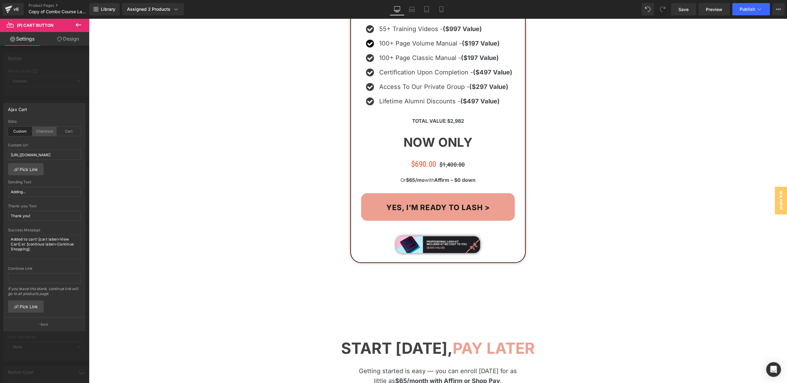
click at [44, 131] on div "Checkout" at bounding box center [44, 131] width 24 height 9
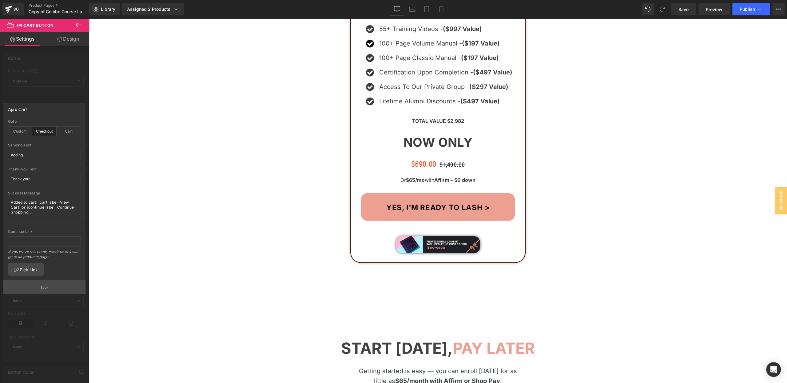
click at [42, 285] on p "Back" at bounding box center [45, 287] width 8 height 5
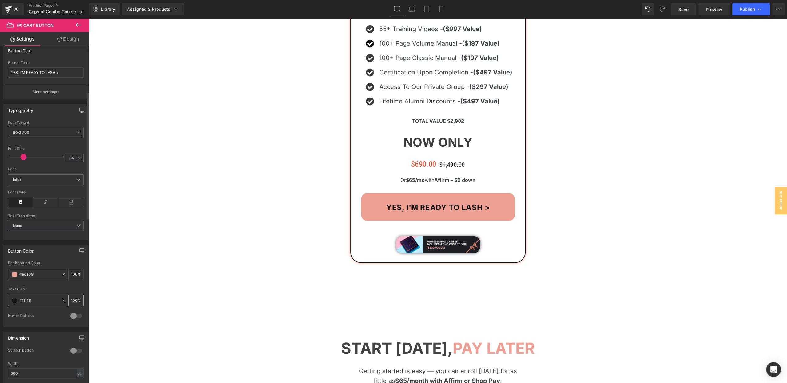
click at [27, 298] on input "#111111" at bounding box center [38, 300] width 39 height 7
type input "#ffffff"
click at [444, 11] on icon at bounding box center [441, 9] width 6 height 6
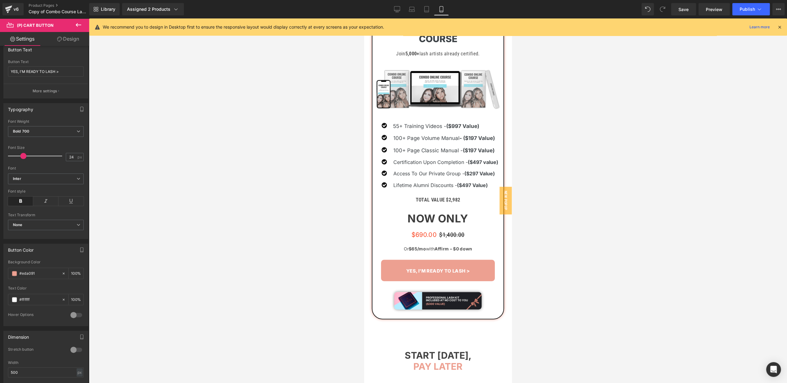
scroll to position [4991, 0]
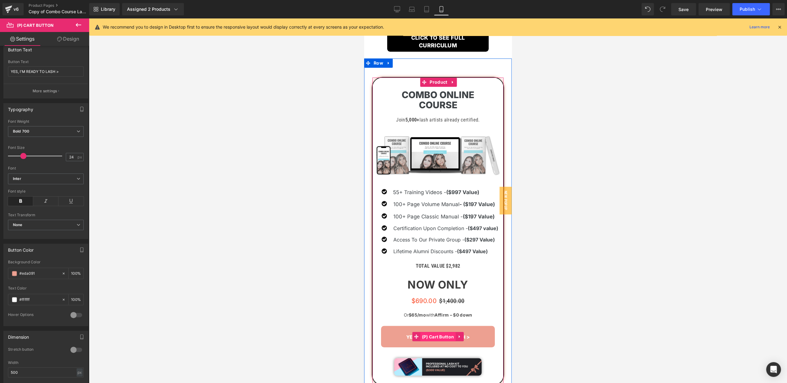
click at [435, 332] on span "(P) Cart Button" at bounding box center [438, 336] width 35 height 9
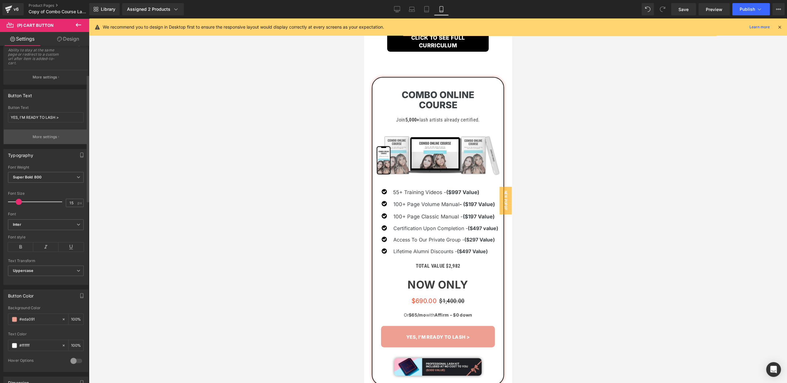
scroll to position [74, 0]
click at [33, 82] on button "More settings" at bounding box center [46, 79] width 84 height 14
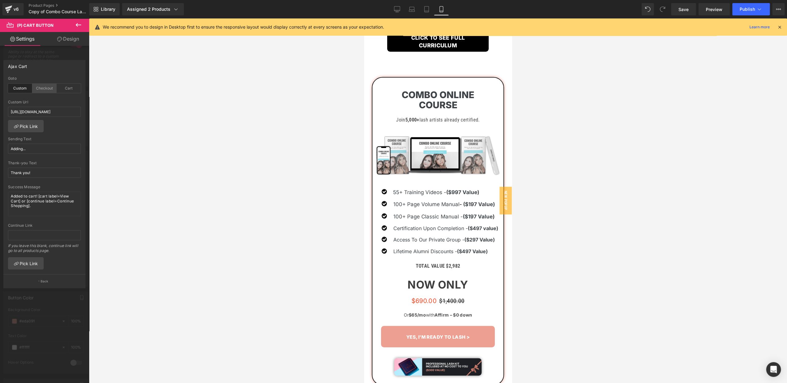
click at [44, 87] on div "Checkout" at bounding box center [44, 88] width 24 height 9
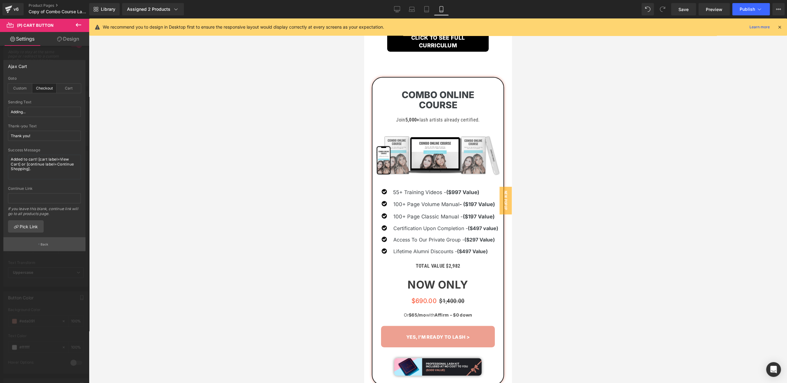
click at [42, 243] on p "Back" at bounding box center [45, 244] width 8 height 5
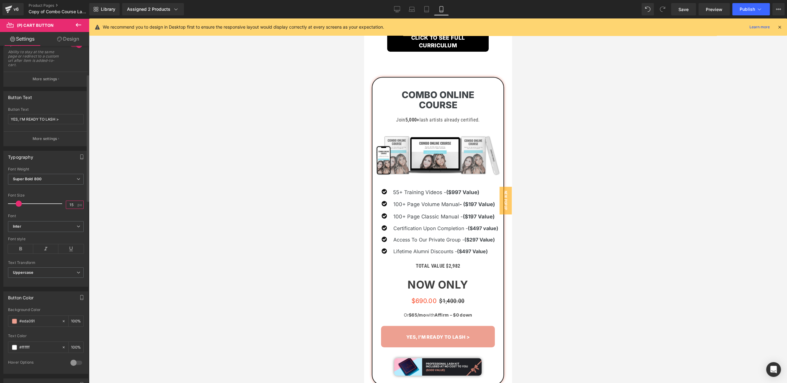
click at [69, 203] on input "15" at bounding box center [71, 205] width 11 height 8
type textarea "15"
click at [69, 203] on input "15" at bounding box center [71, 205] width 11 height 8
type input "20"
click at [687, 9] on span "Save" at bounding box center [684, 9] width 10 height 6
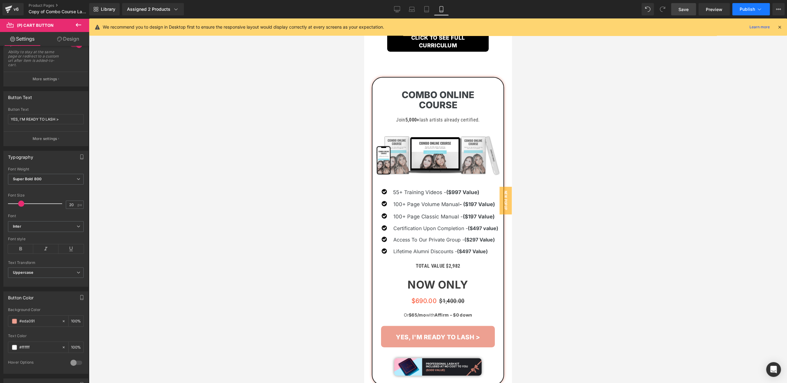
click at [751, 11] on span "Publish" at bounding box center [747, 9] width 15 height 5
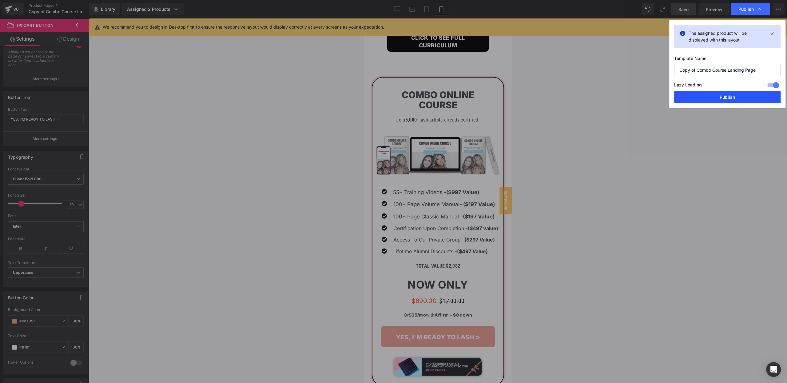
click at [717, 94] on button "Publish" at bounding box center [727, 97] width 106 height 12
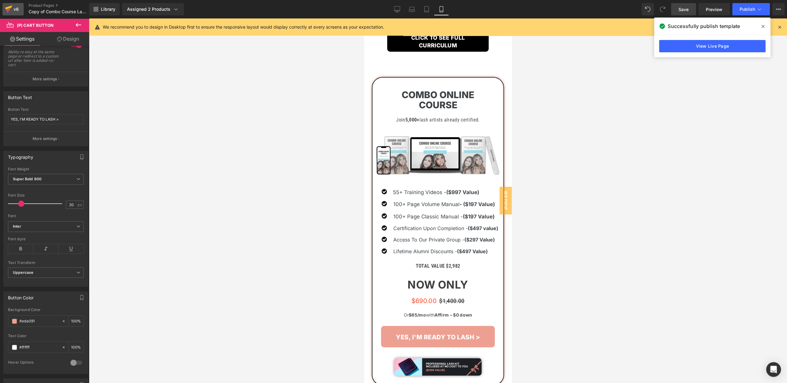
click at [12, 9] on div "v6" at bounding box center [16, 9] width 8 height 8
